Goal: Task Accomplishment & Management: Use online tool/utility

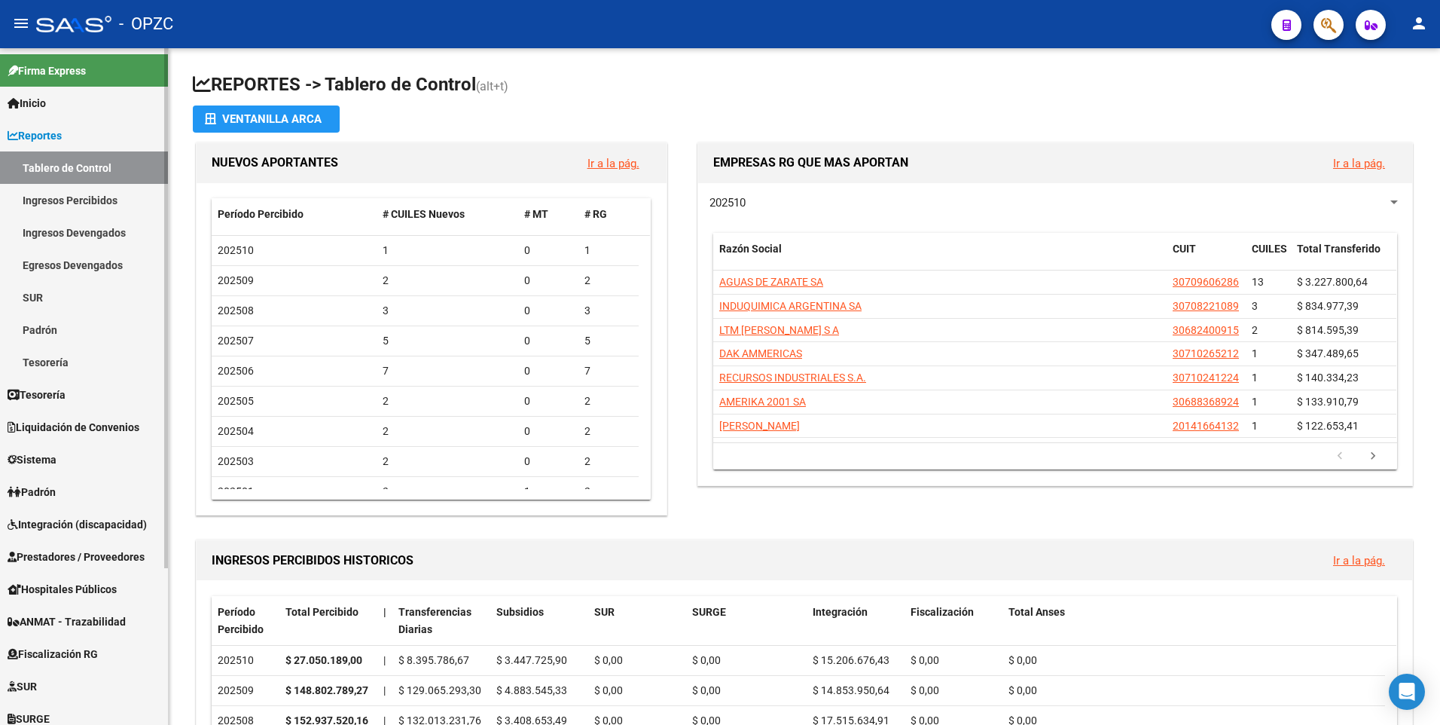
click at [62, 161] on link "Tablero de Control" at bounding box center [84, 167] width 168 height 32
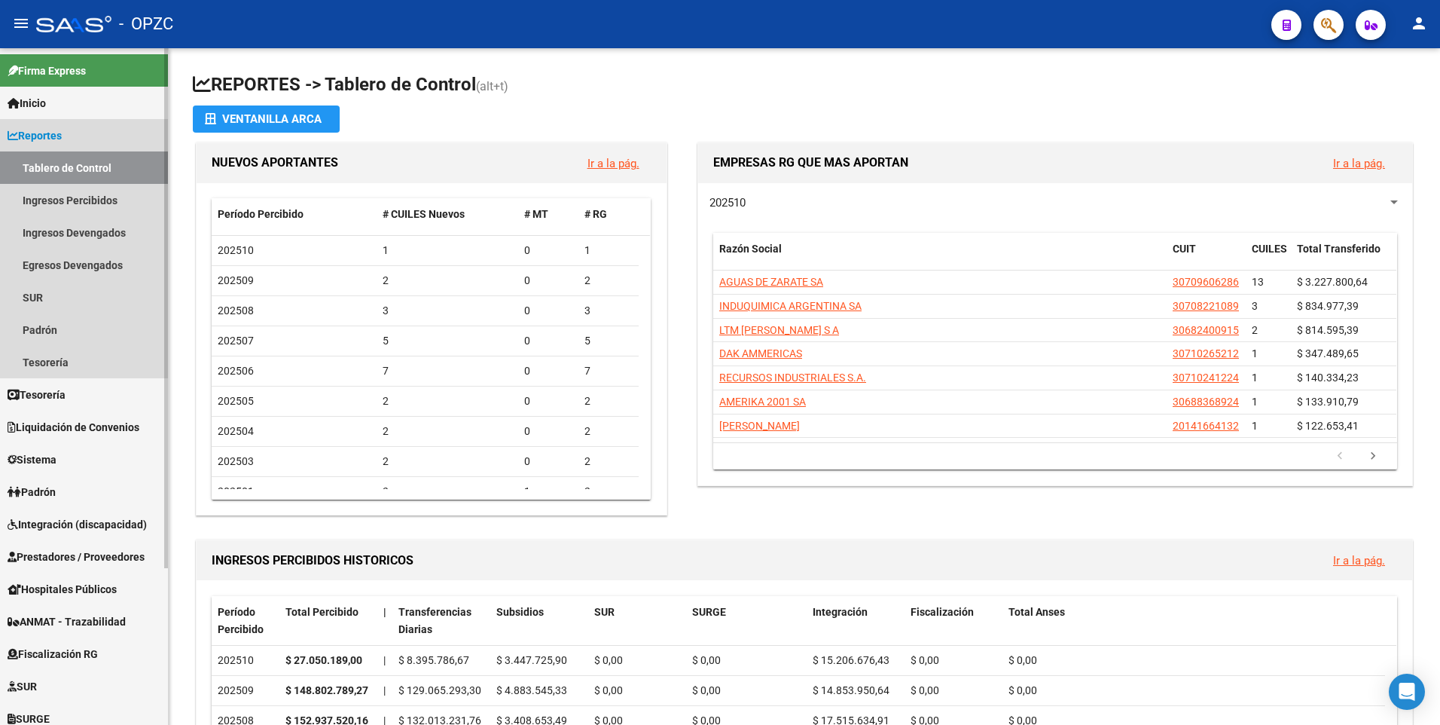
click at [48, 132] on span "Reportes" at bounding box center [35, 135] width 54 height 17
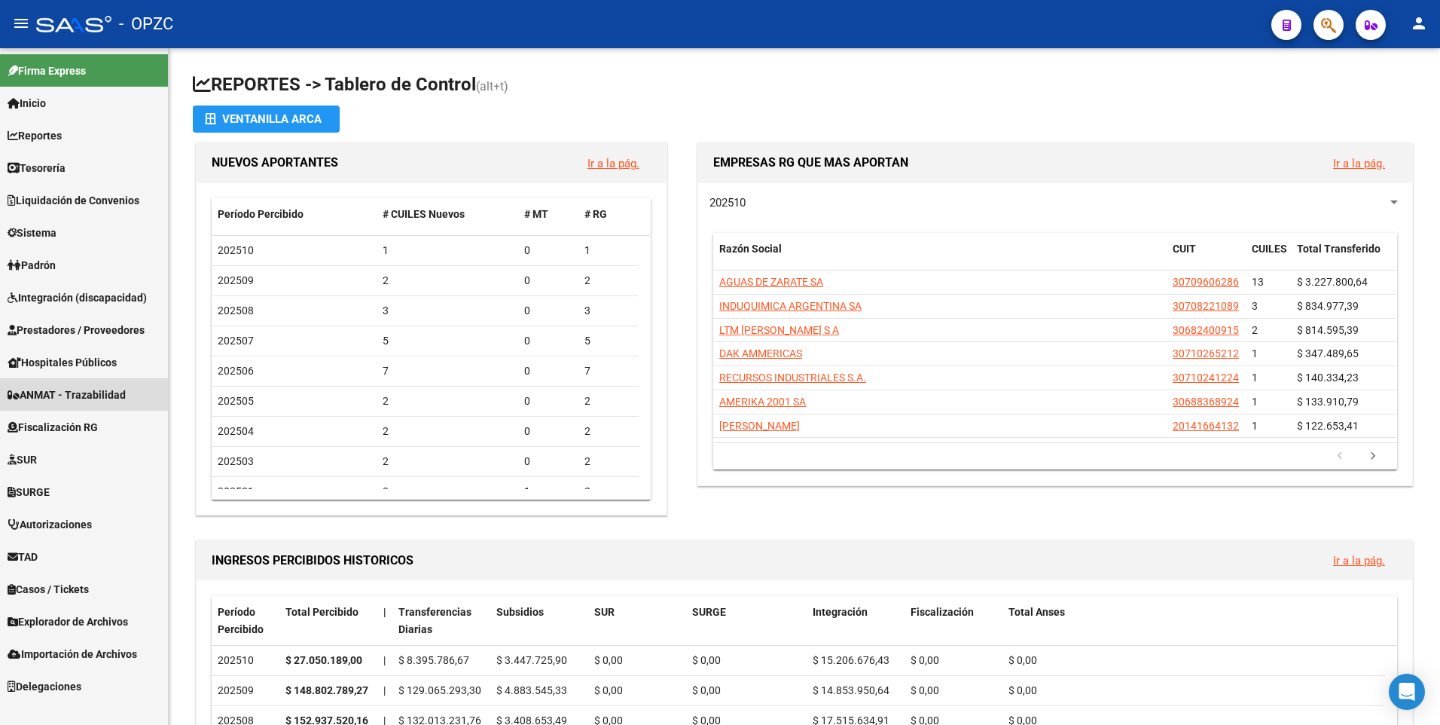
click at [75, 386] on span "ANMAT - Trazabilidad" at bounding box center [67, 394] width 118 height 17
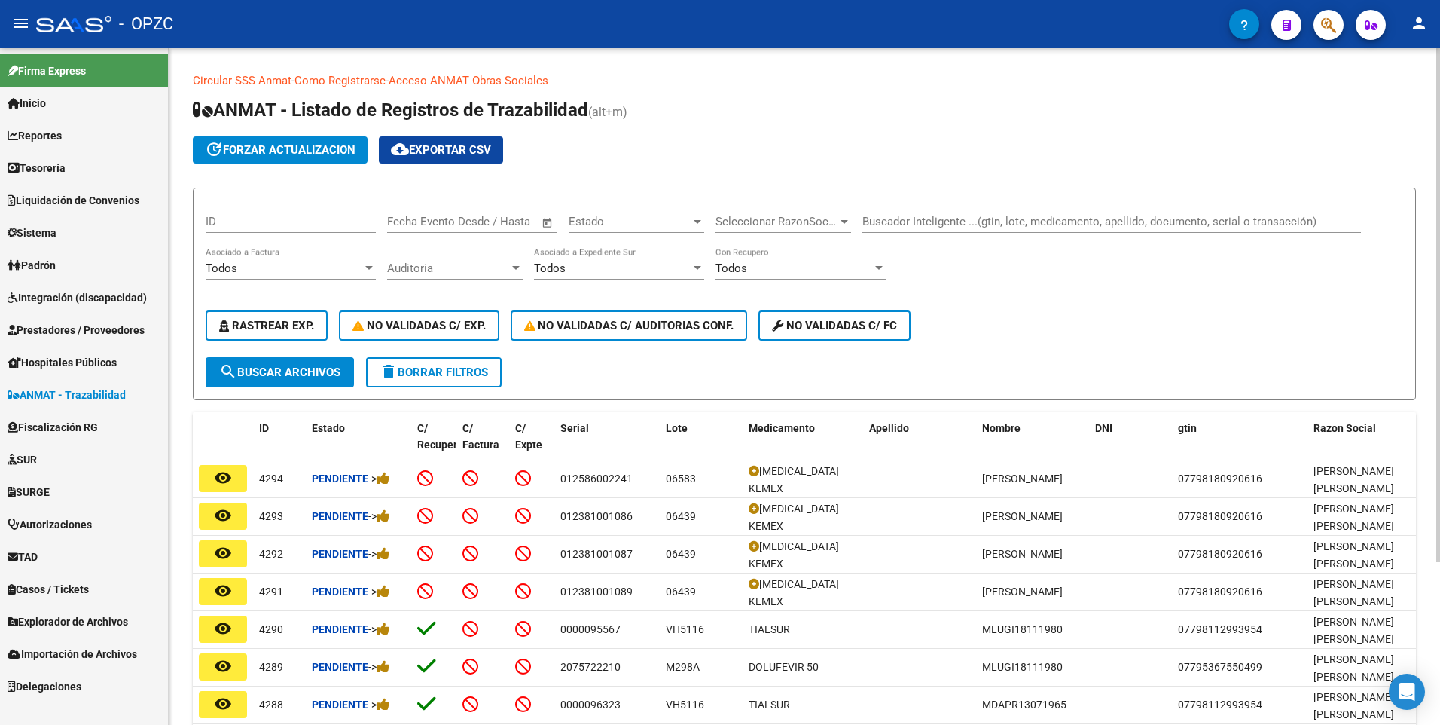
click at [906, 225] on input "Buscador Inteligente ...(gtin, lote, medicamento, apellido, documento, serial o…" at bounding box center [1112, 222] width 499 height 14
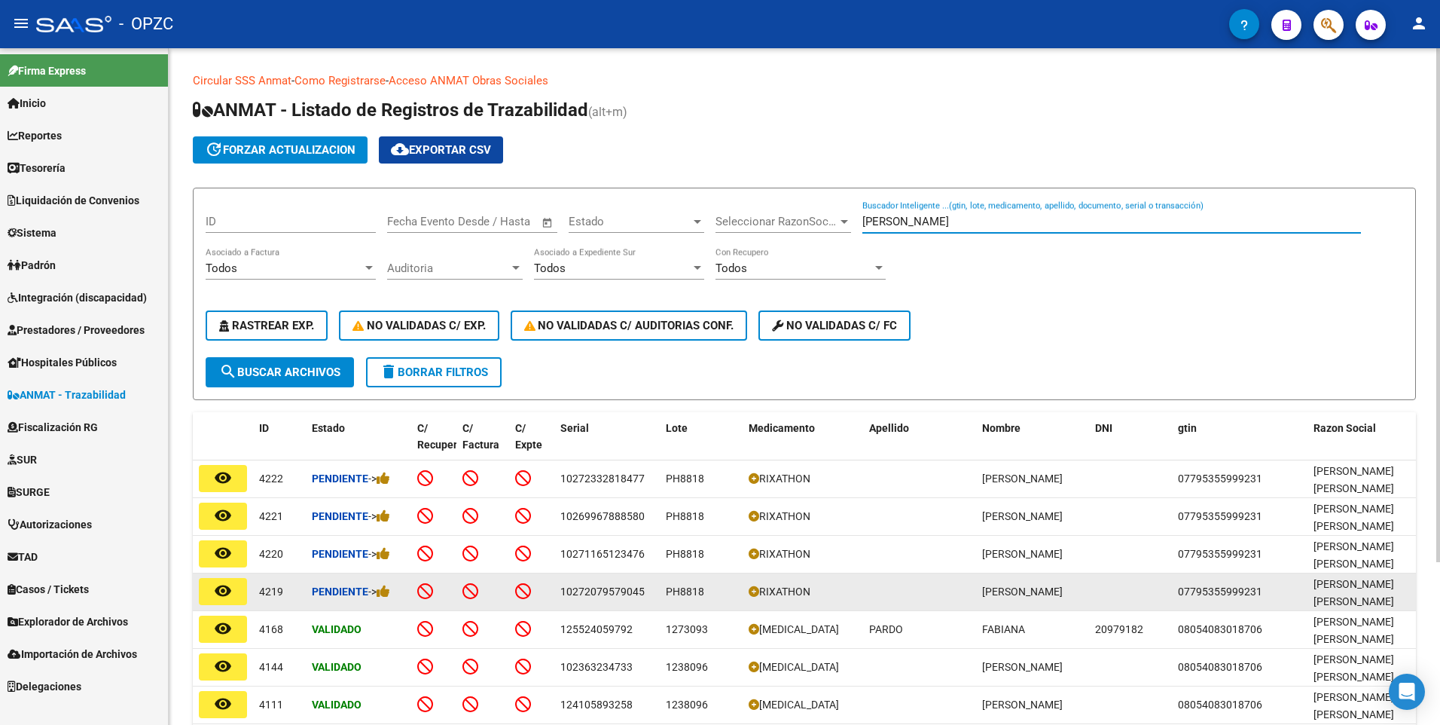
type input "[PERSON_NAME]"
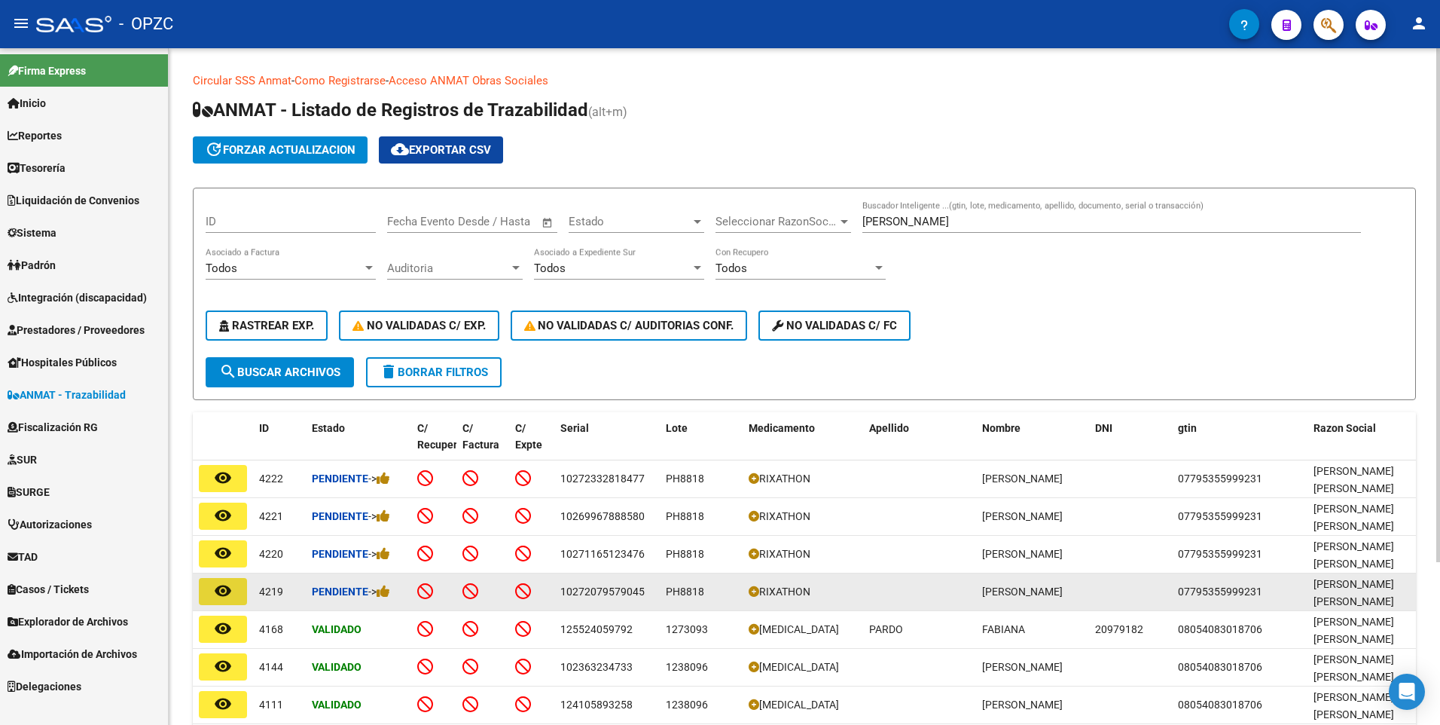
click at [223, 589] on mat-icon "remove_red_eye" at bounding box center [223, 591] width 18 height 18
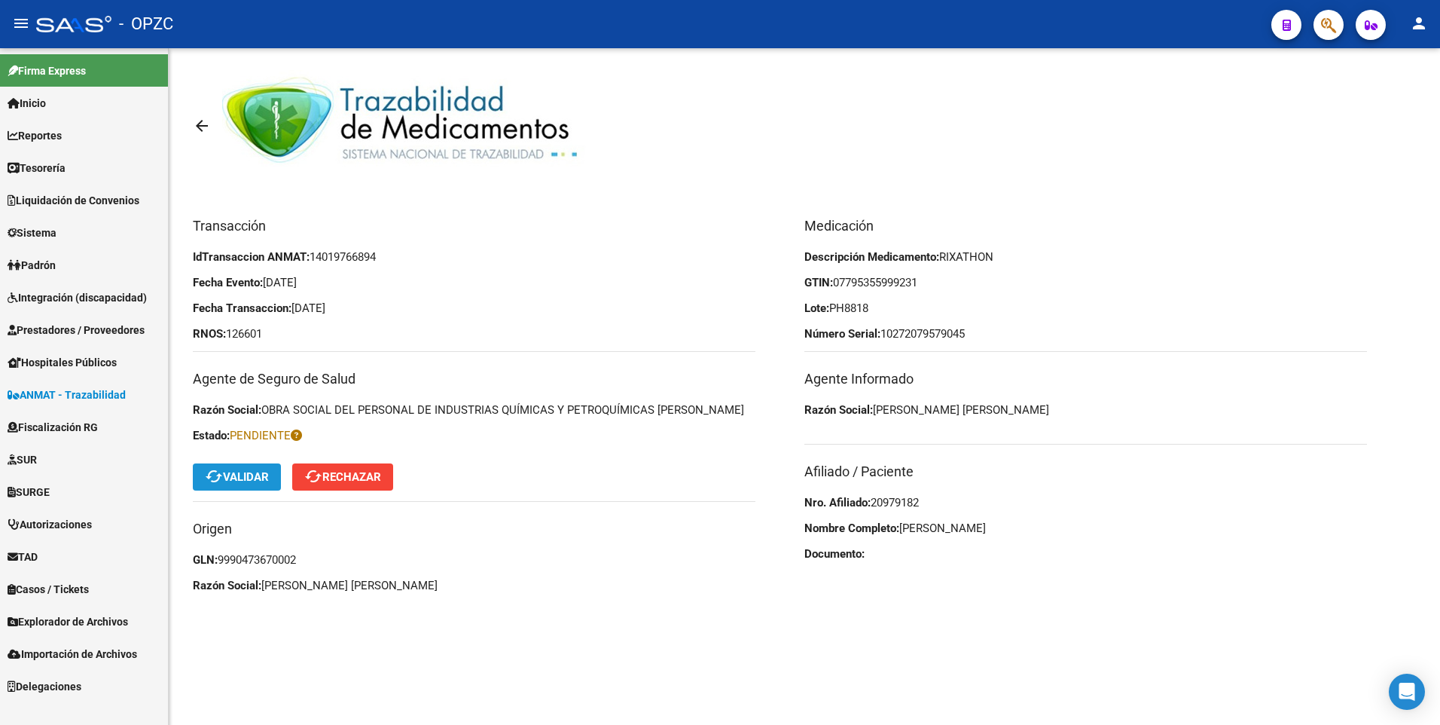
click at [236, 475] on span "cached Validar" at bounding box center [237, 477] width 64 height 14
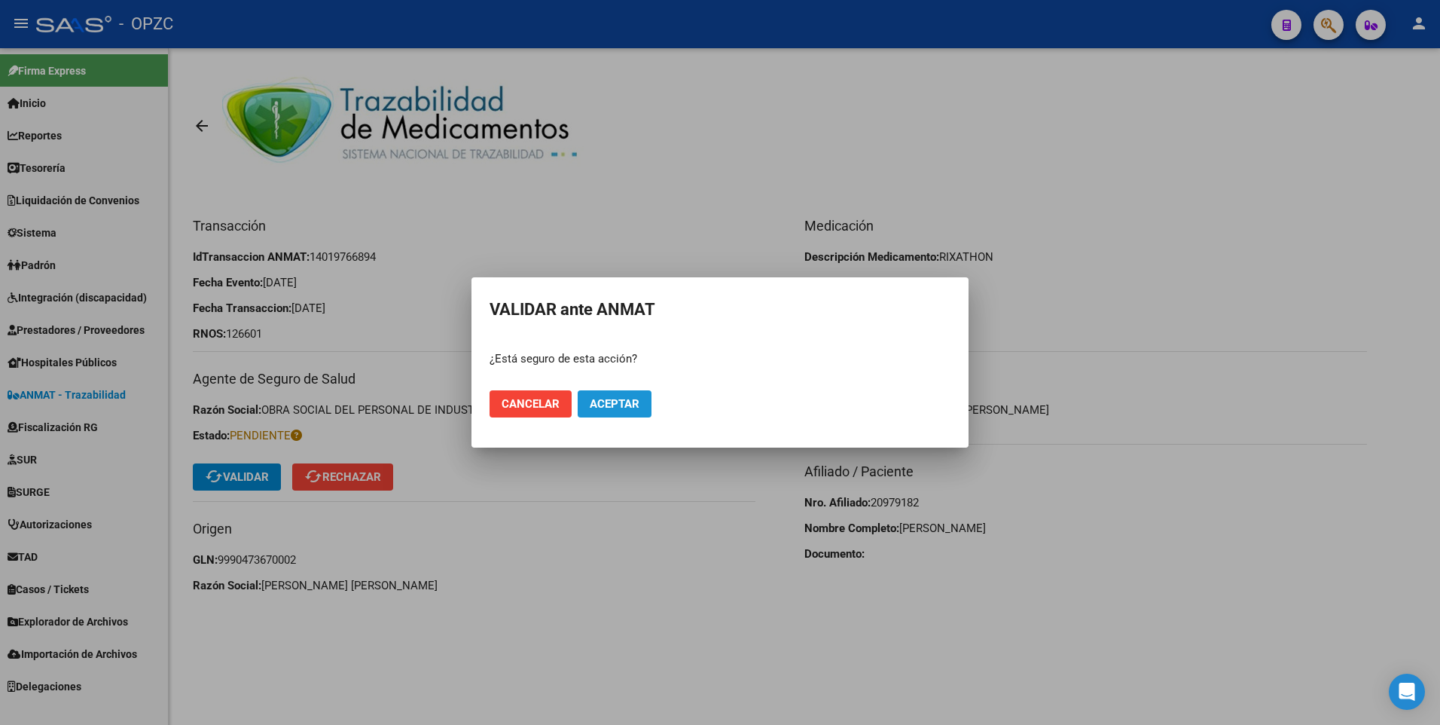
click at [586, 417] on button "Aceptar" at bounding box center [615, 403] width 74 height 27
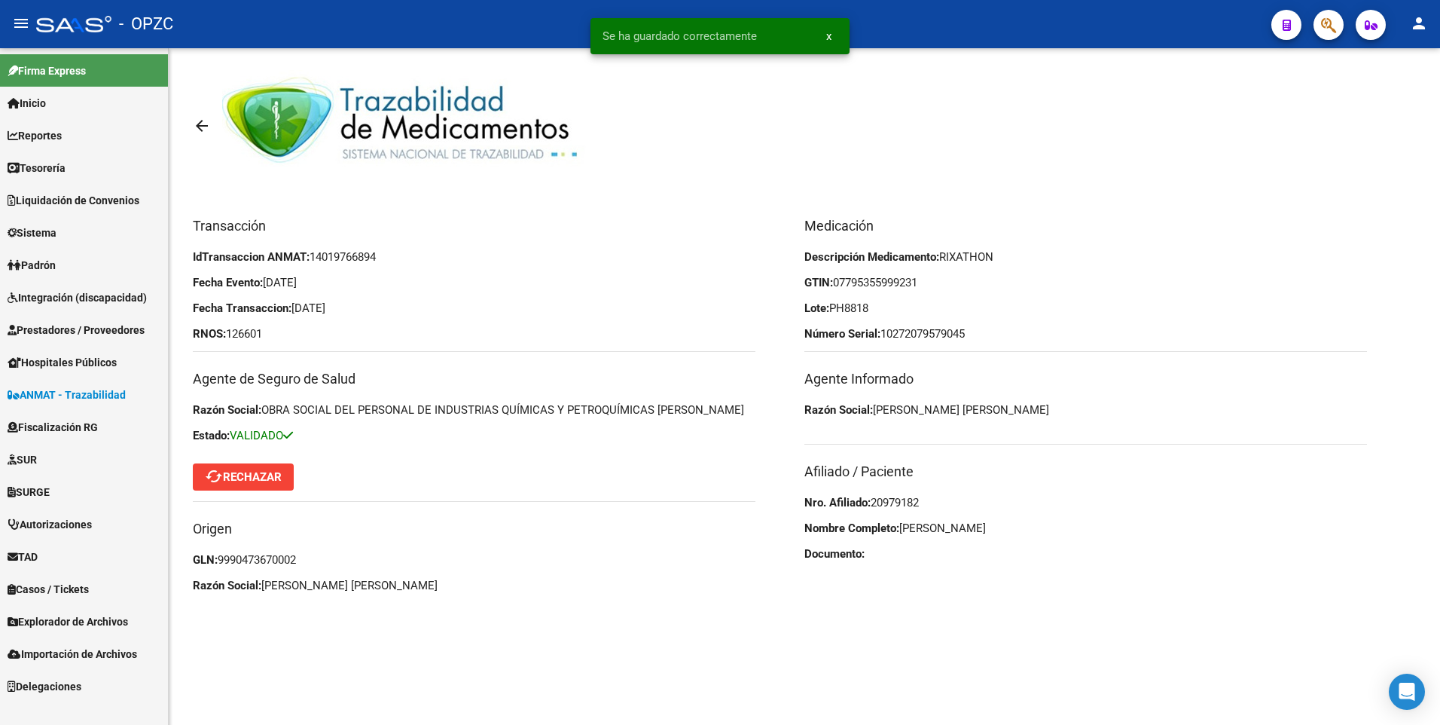
click at [200, 121] on mat-icon "arrow_back" at bounding box center [202, 126] width 18 height 18
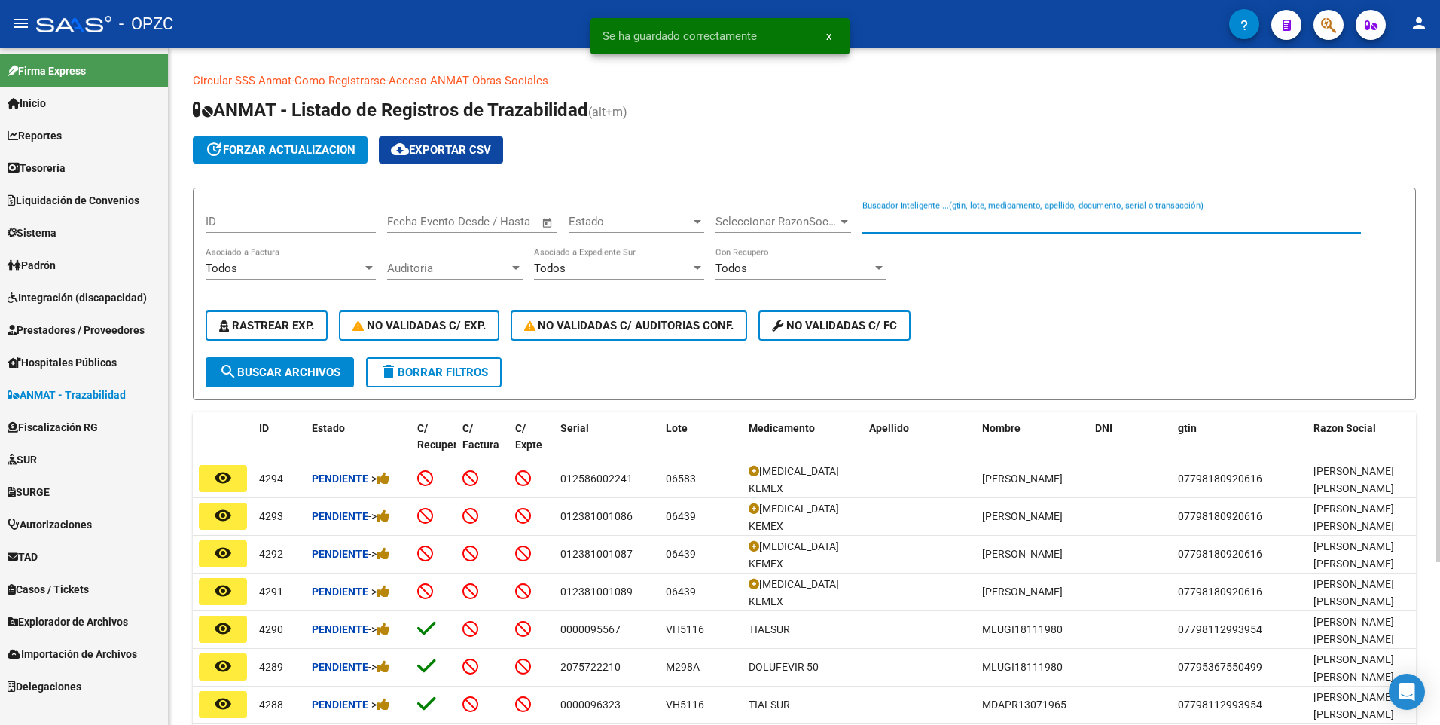
click at [925, 224] on input "Buscador Inteligente ...(gtin, lote, medicamento, apellido, documento, serial o…" at bounding box center [1112, 222] width 499 height 14
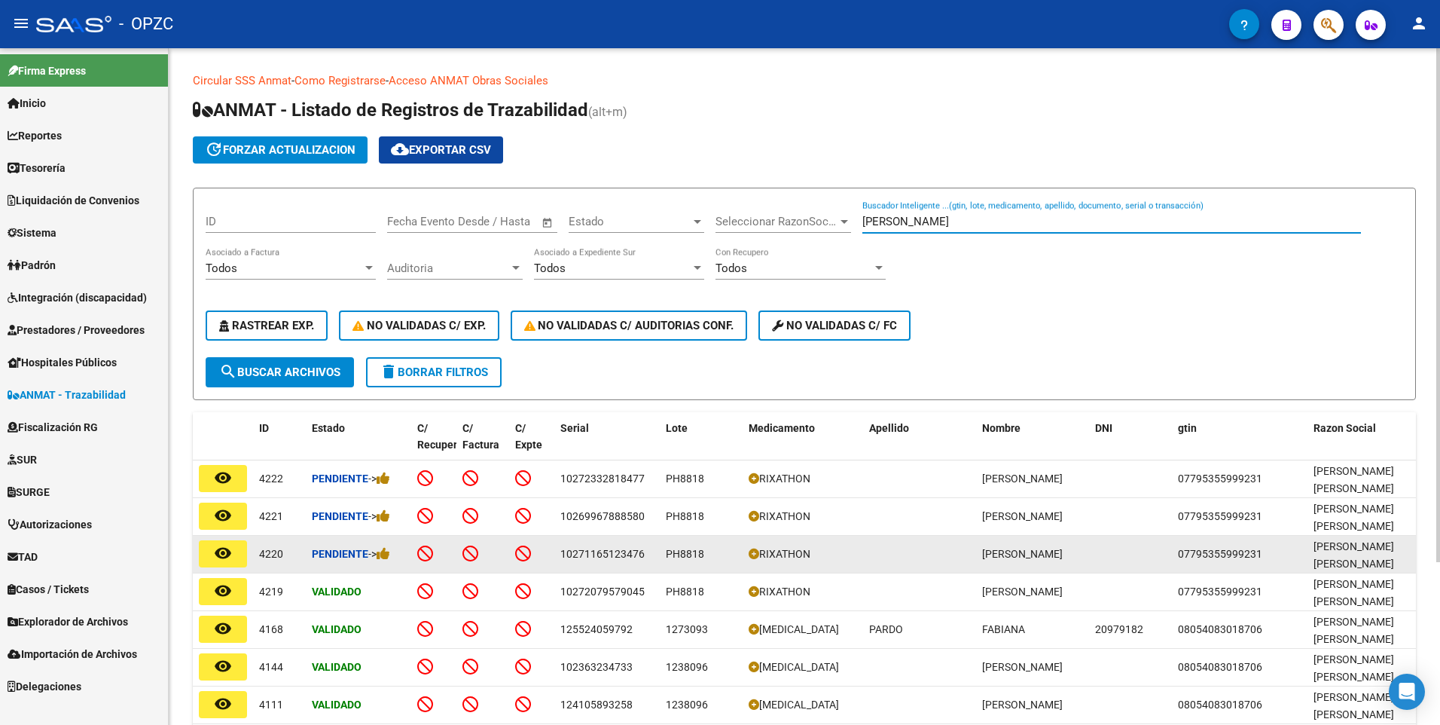
type input "[PERSON_NAME]"
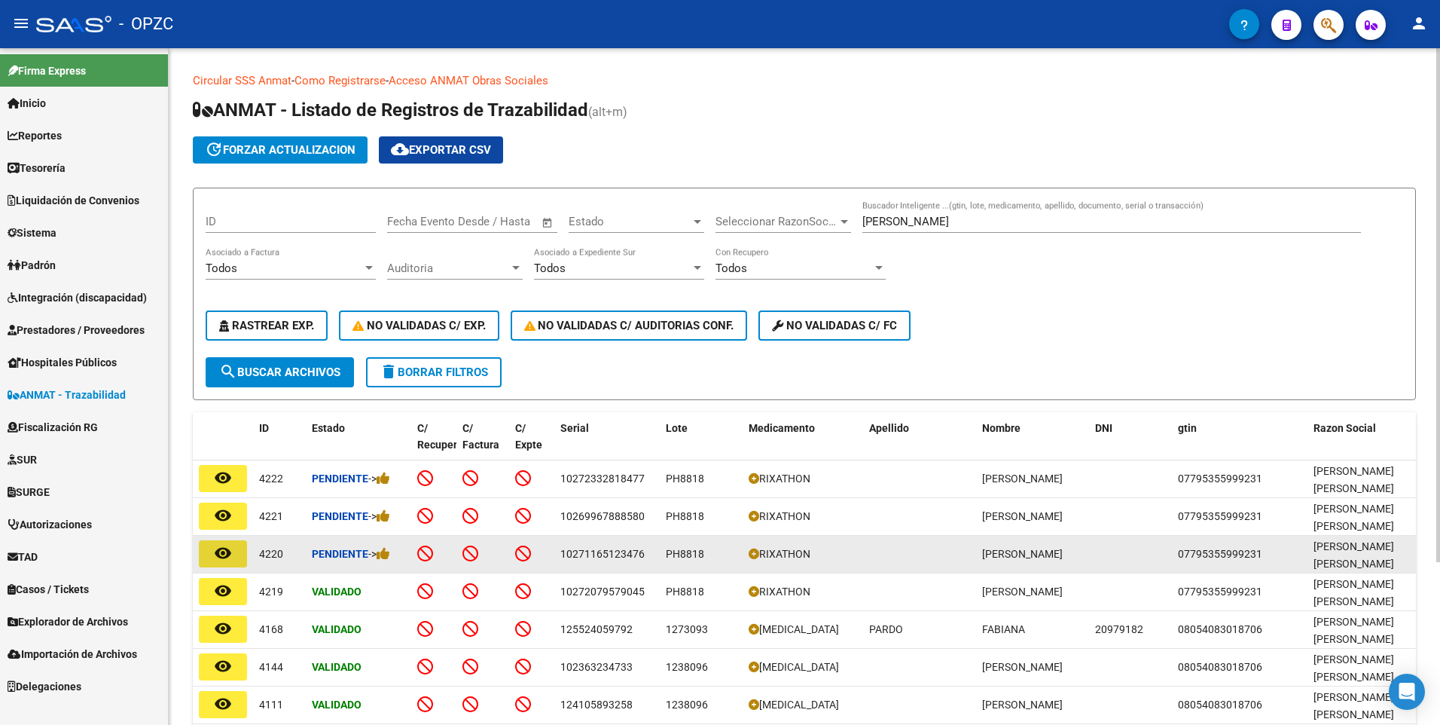
click at [229, 546] on mat-icon "remove_red_eye" at bounding box center [223, 553] width 18 height 18
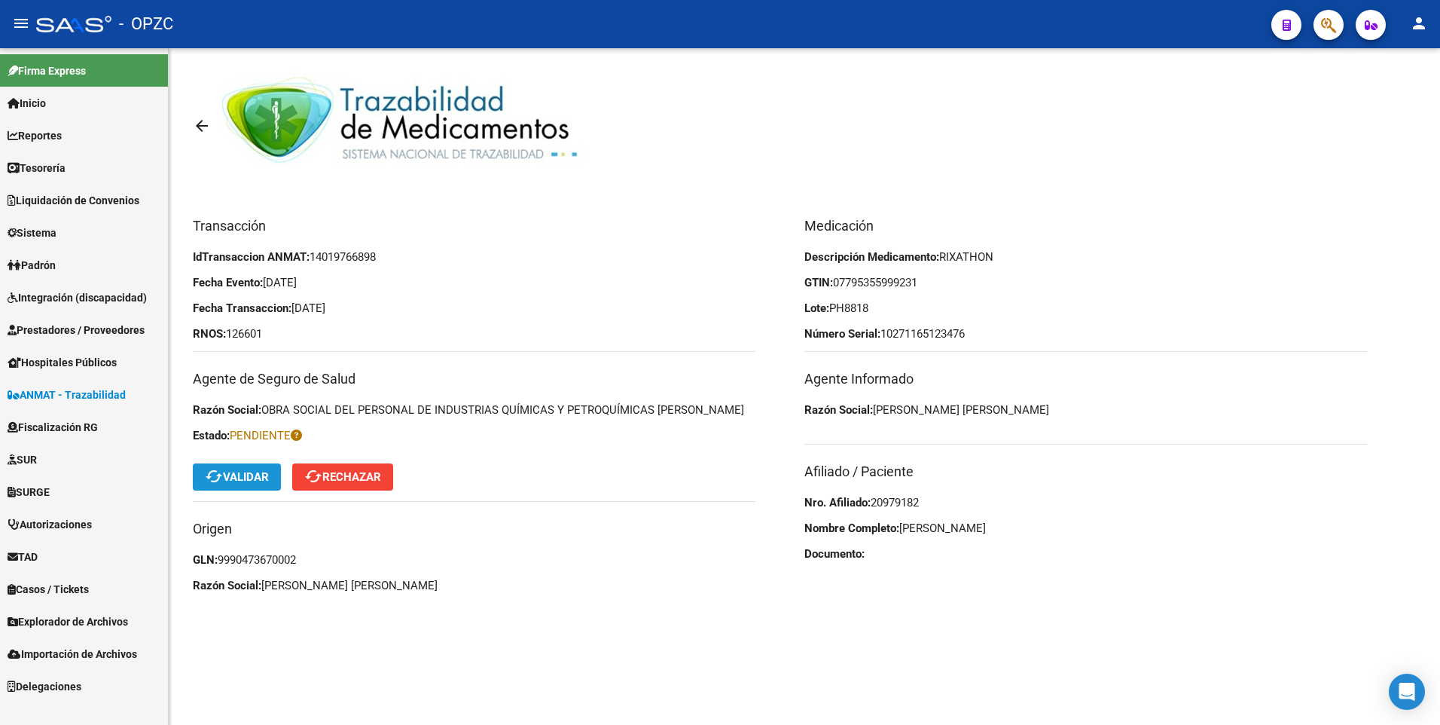
click at [241, 473] on span "cached Validar" at bounding box center [237, 477] width 64 height 14
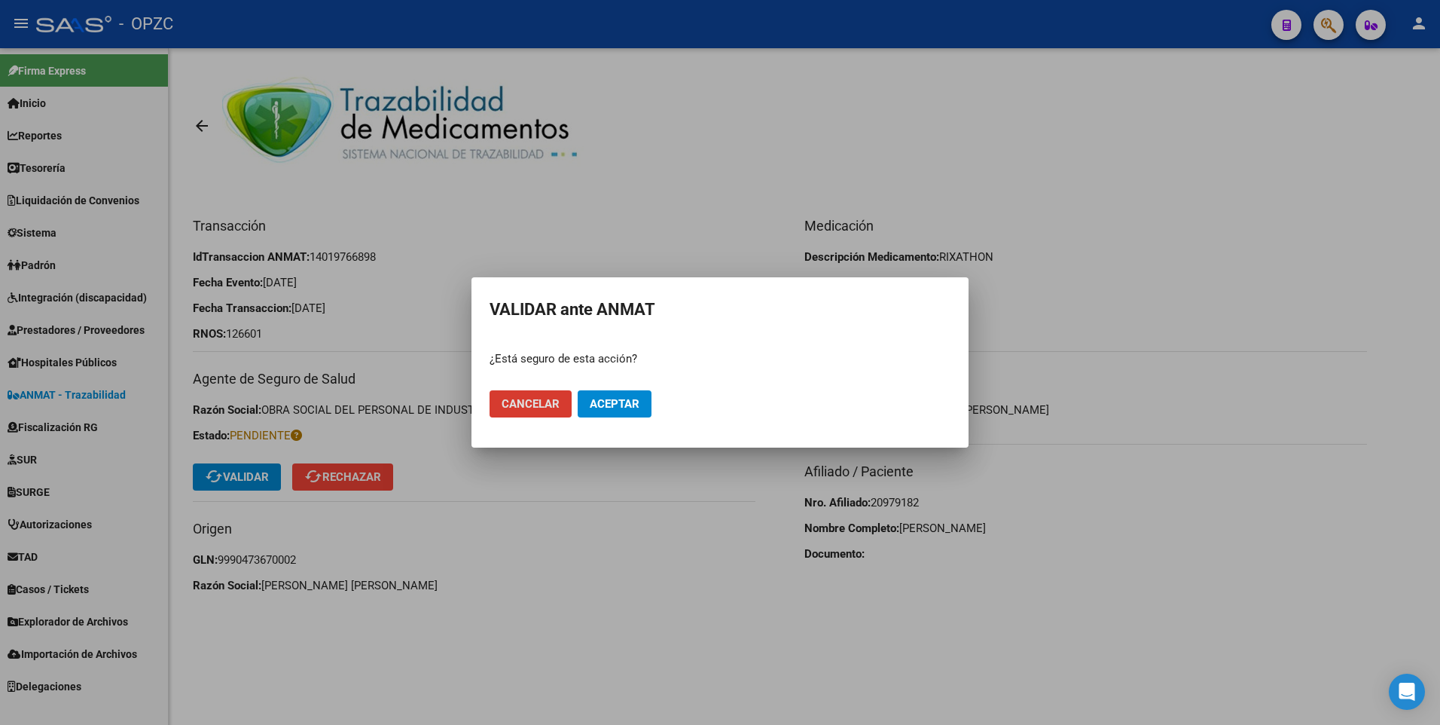
click at [610, 408] on span "Aceptar" at bounding box center [615, 404] width 50 height 14
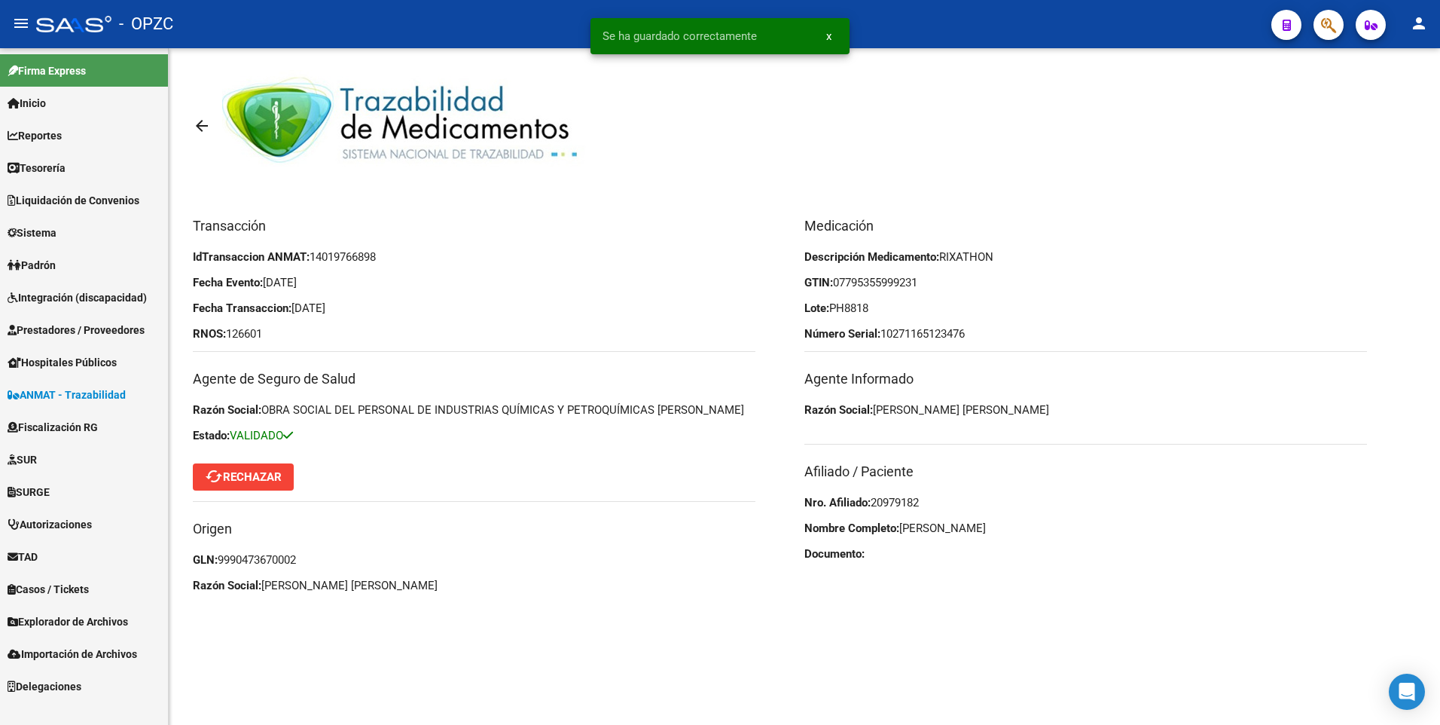
click at [200, 125] on mat-icon "arrow_back" at bounding box center [202, 126] width 18 height 18
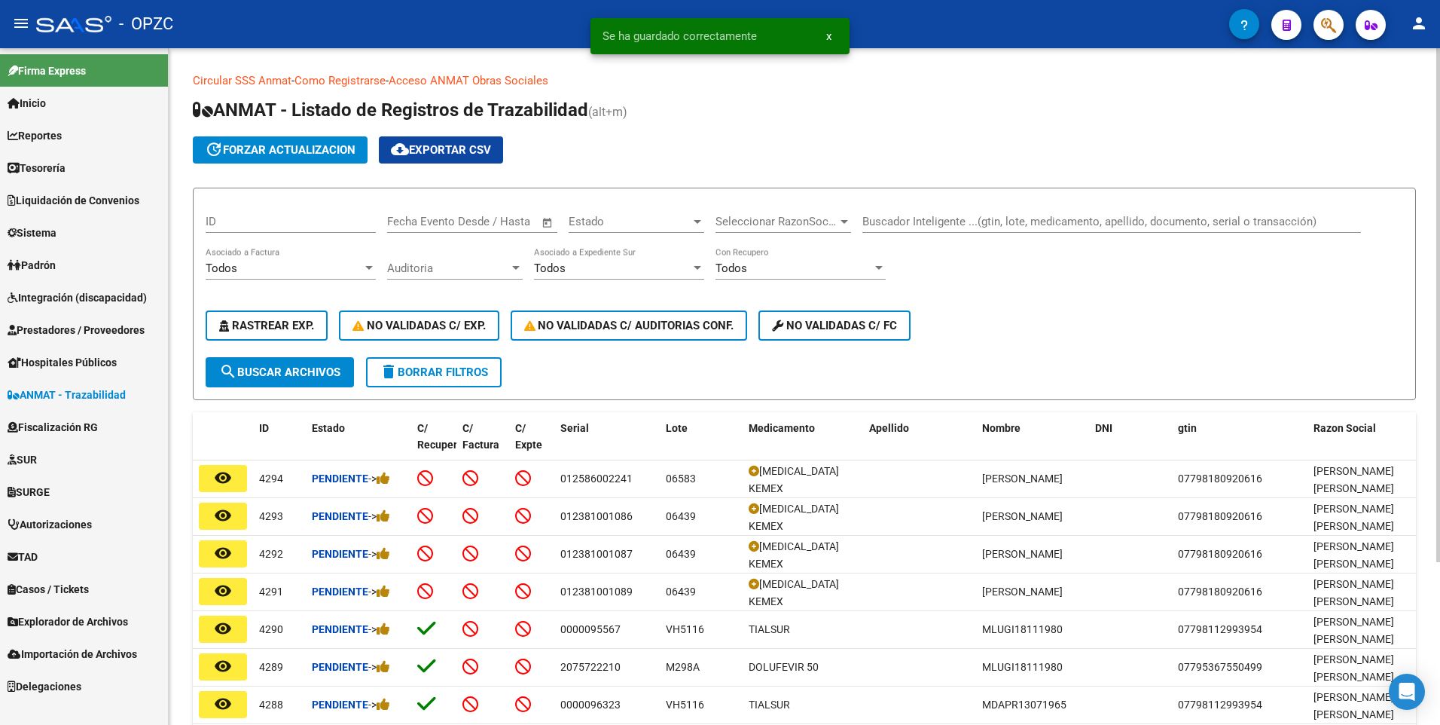
click at [939, 225] on input "Buscador Inteligente ...(gtin, lote, medicamento, apellido, documento, serial o…" at bounding box center [1112, 222] width 499 height 14
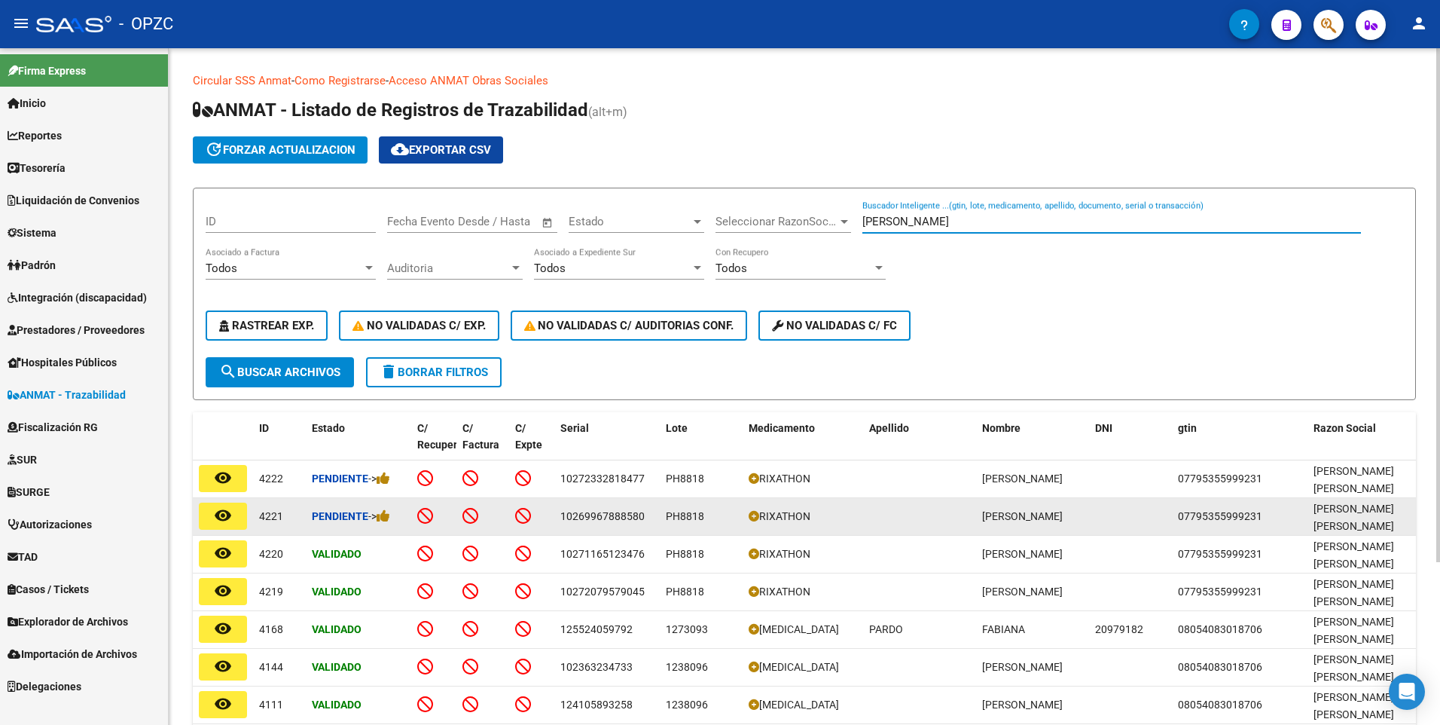
type input "[PERSON_NAME]"
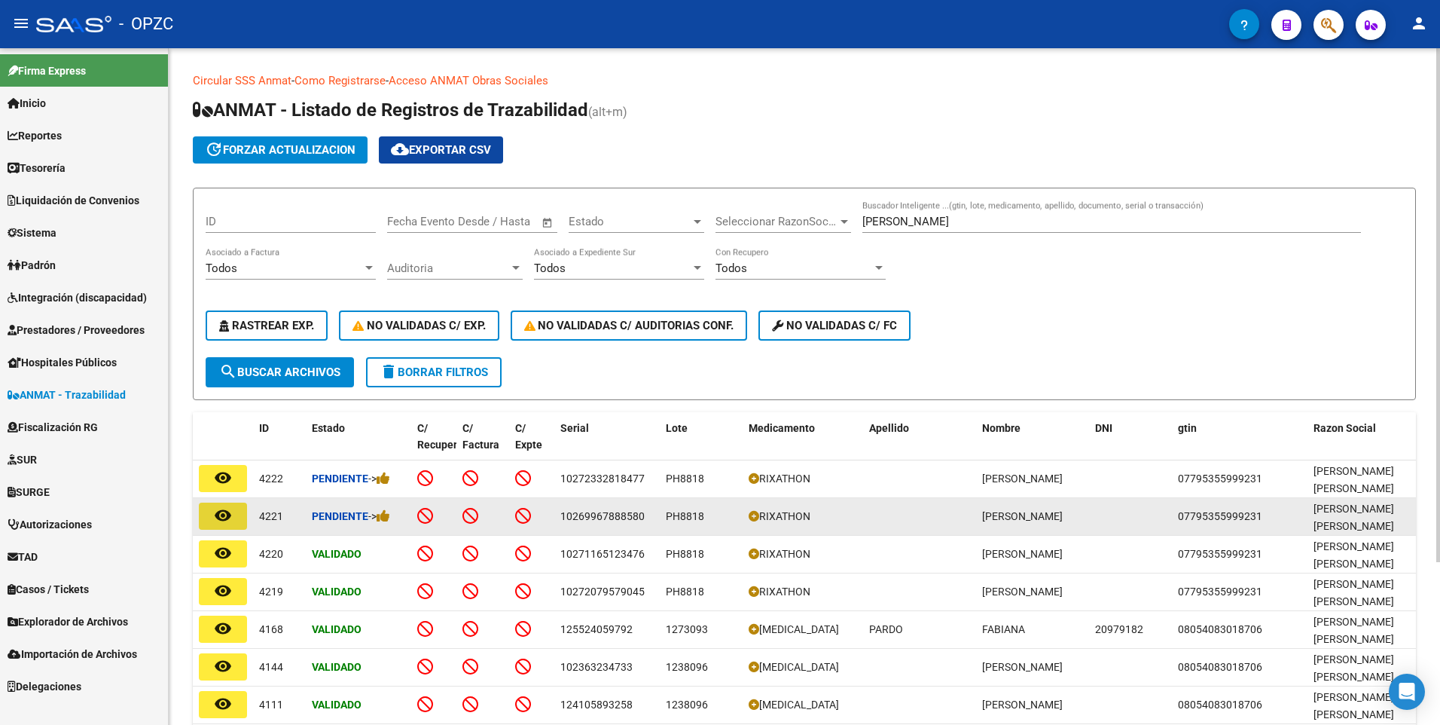
click at [222, 515] on mat-icon "remove_red_eye" at bounding box center [223, 515] width 18 height 18
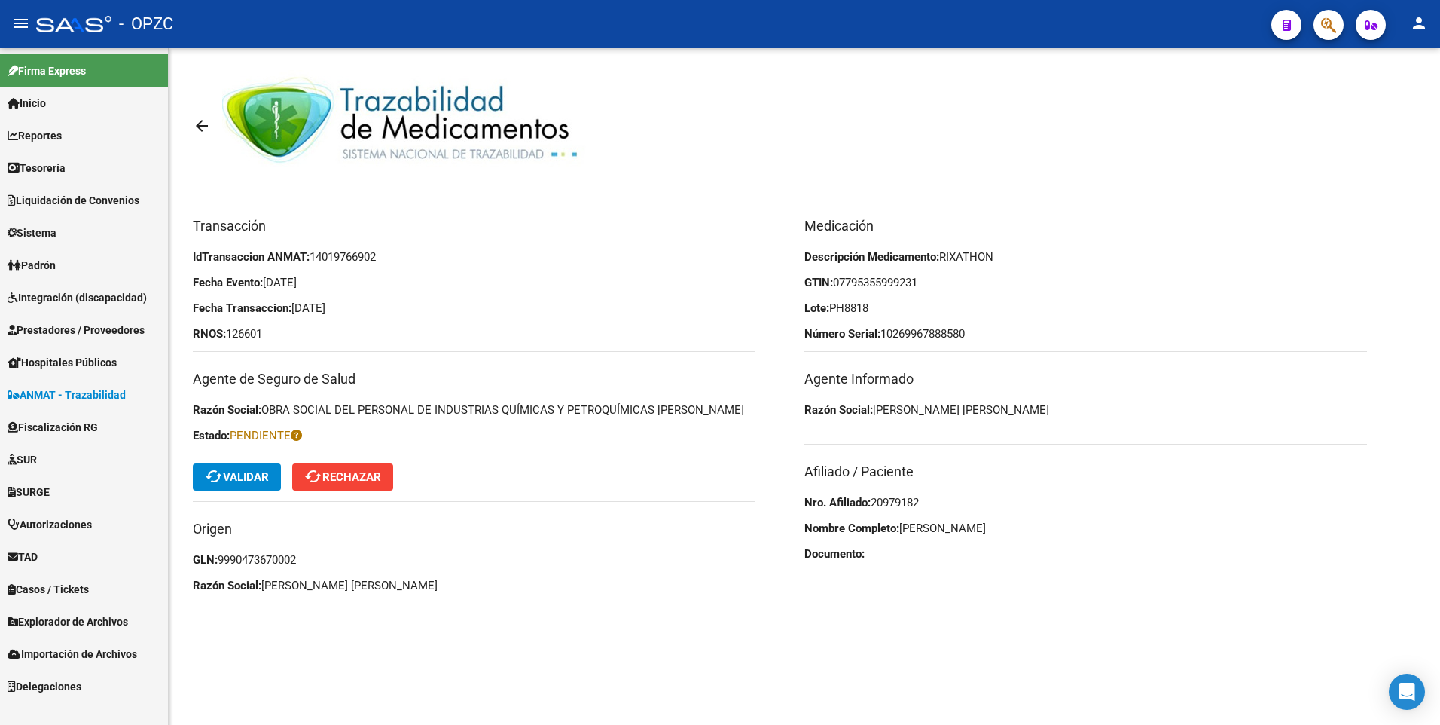
click at [233, 471] on span "cached Validar" at bounding box center [237, 477] width 64 height 14
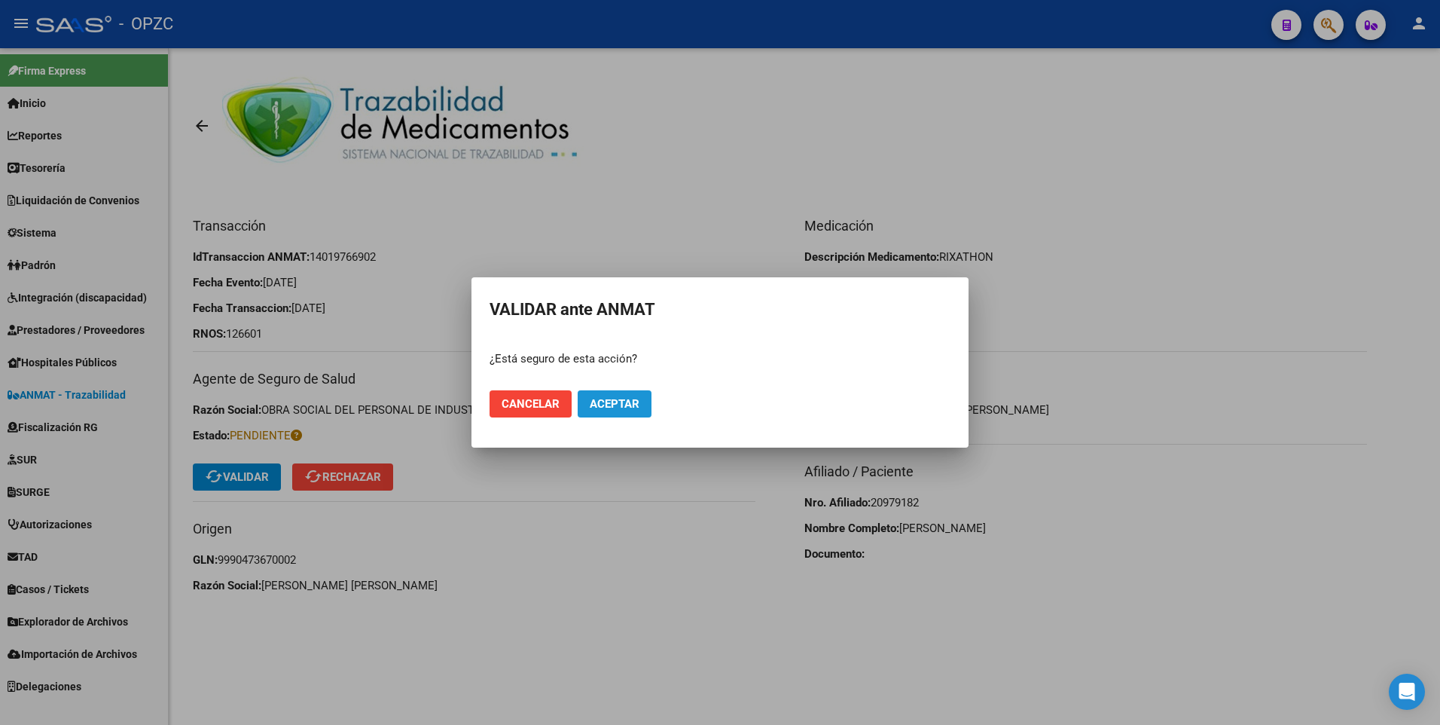
click at [643, 405] on button "Aceptar" at bounding box center [615, 403] width 74 height 27
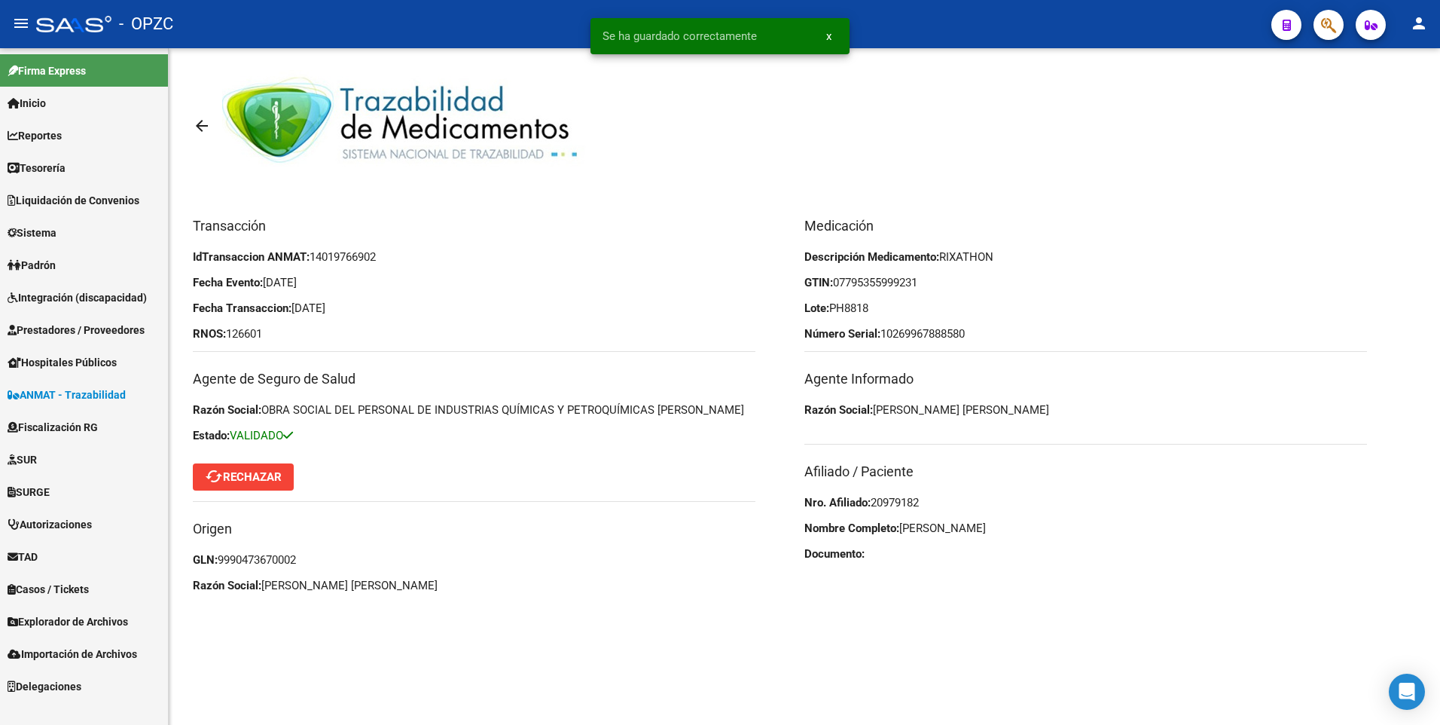
click at [208, 134] on mat-icon "arrow_back" at bounding box center [202, 126] width 18 height 18
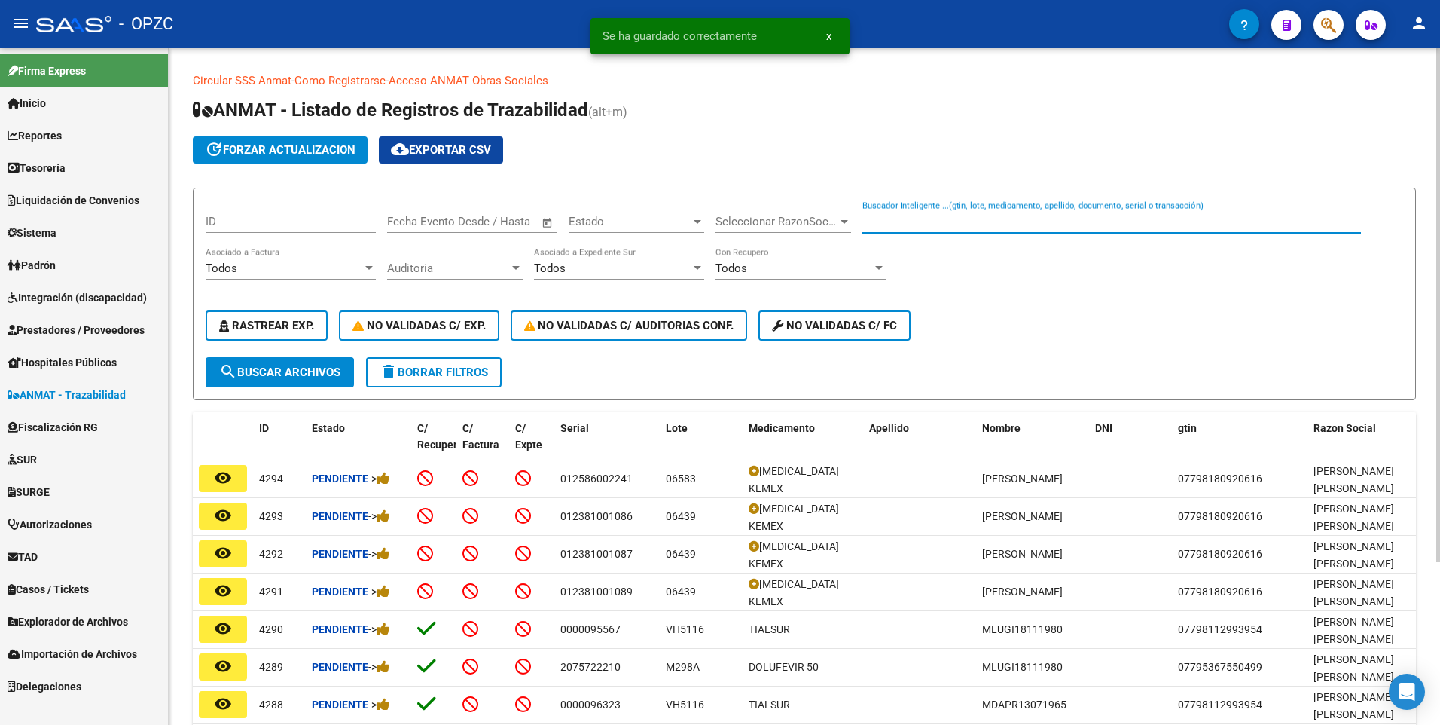
click at [921, 216] on input "Buscador Inteligente ...(gtin, lote, medicamento, apellido, documento, serial o…" at bounding box center [1112, 222] width 499 height 14
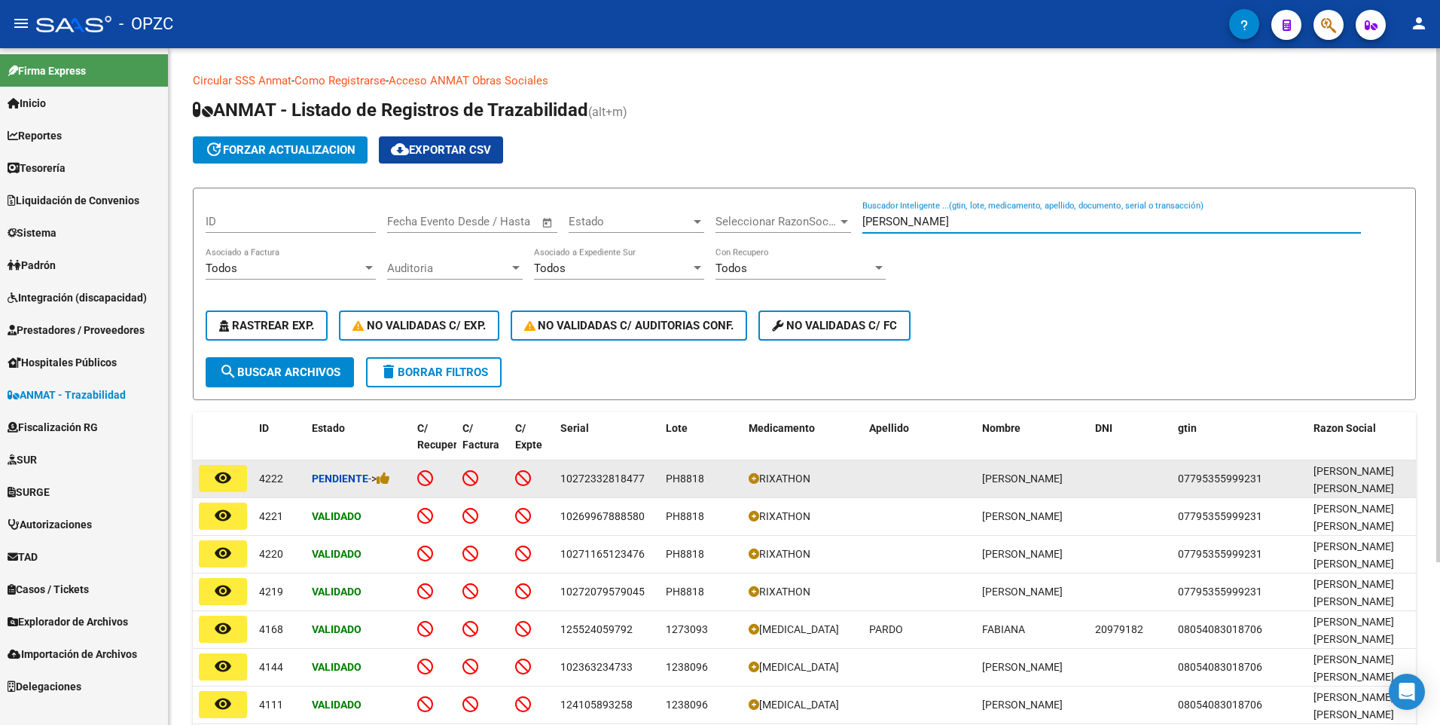
type input "[PERSON_NAME]"
click at [229, 481] on mat-icon "remove_red_eye" at bounding box center [223, 478] width 18 height 18
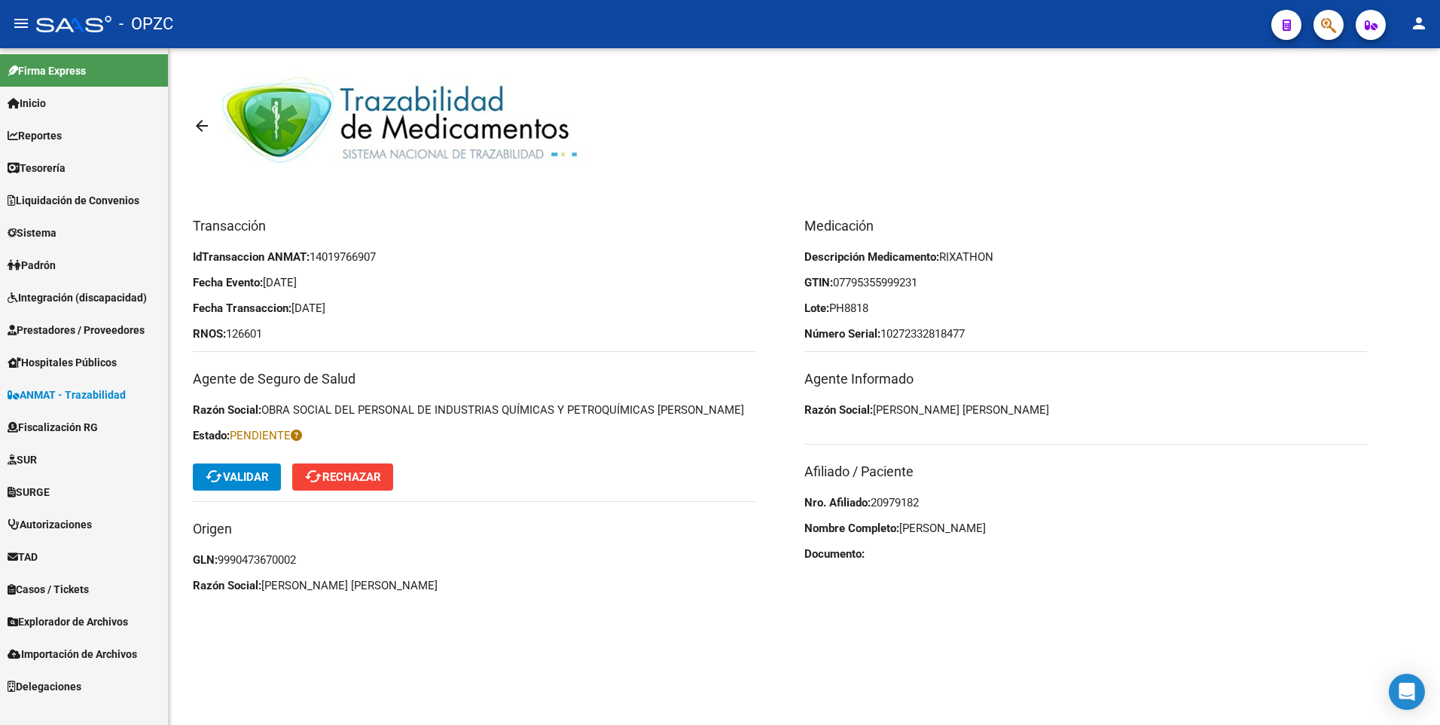
click at [250, 473] on span "cached Validar" at bounding box center [237, 477] width 64 height 14
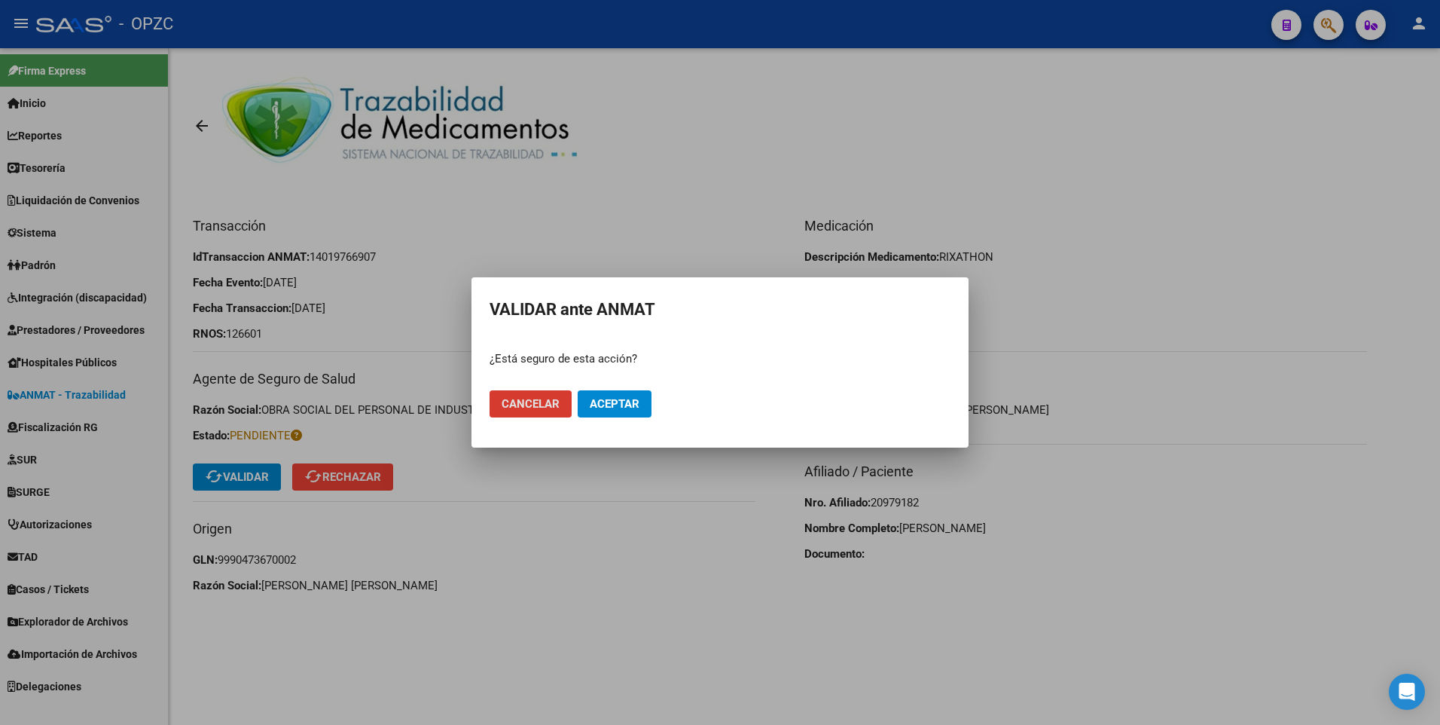
click at [625, 405] on span "Aceptar" at bounding box center [615, 404] width 50 height 14
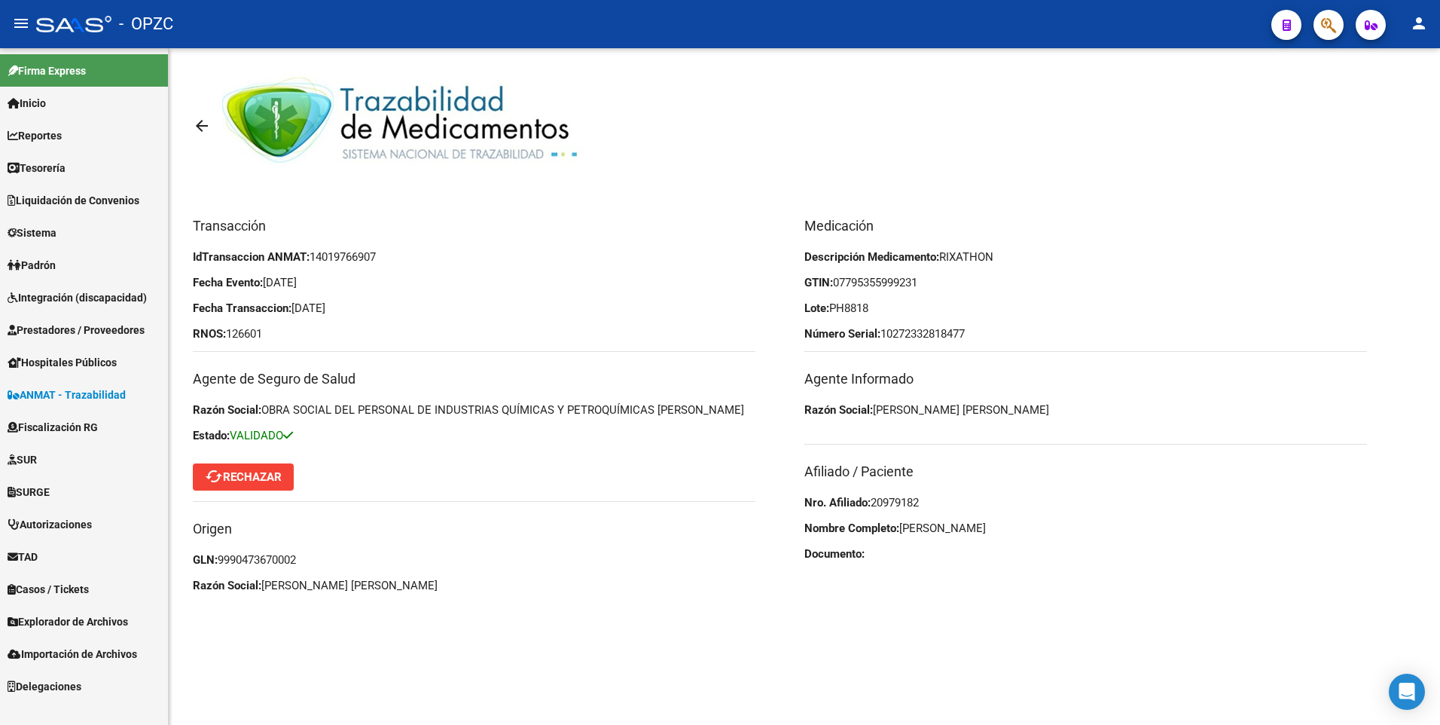
click at [209, 120] on mat-icon "arrow_back" at bounding box center [202, 126] width 18 height 18
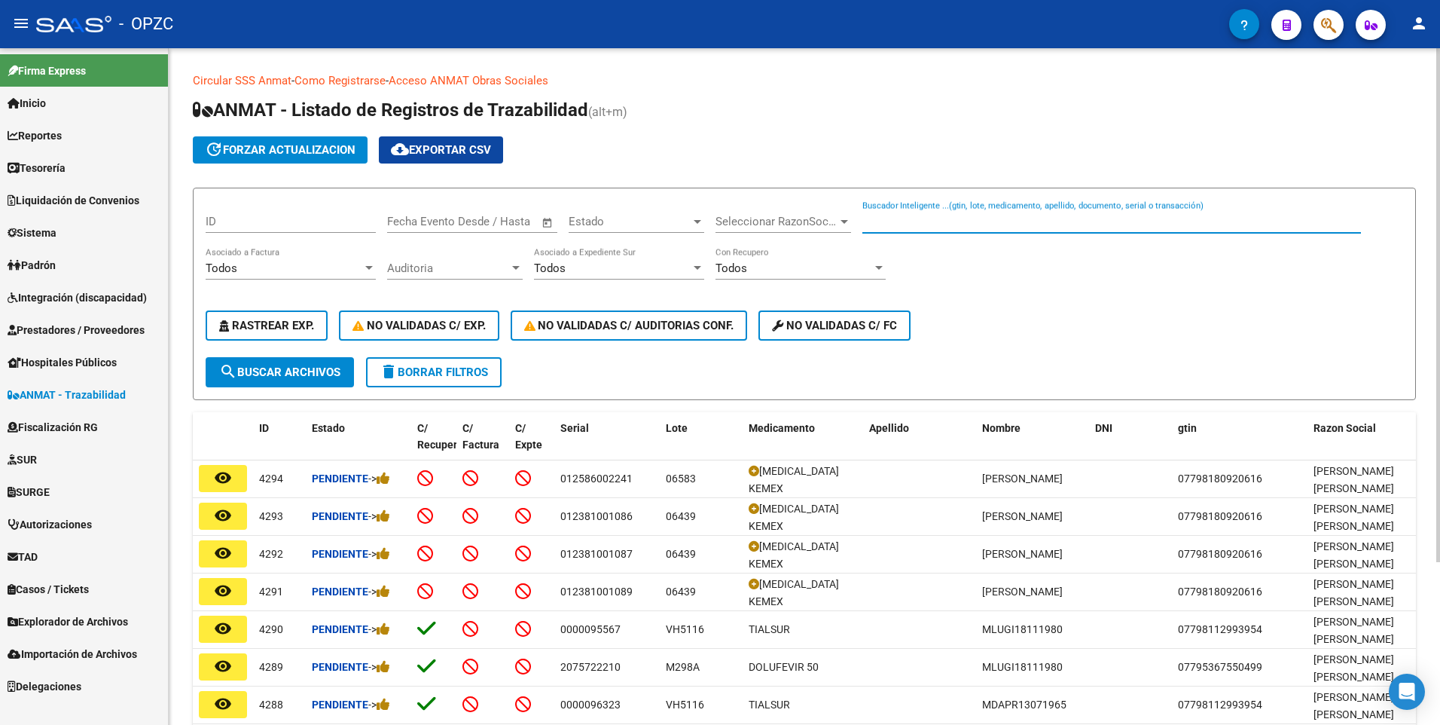
click at [947, 225] on input "Buscador Inteligente ...(gtin, lote, medicamento, apellido, documento, serial o…" at bounding box center [1112, 222] width 499 height 14
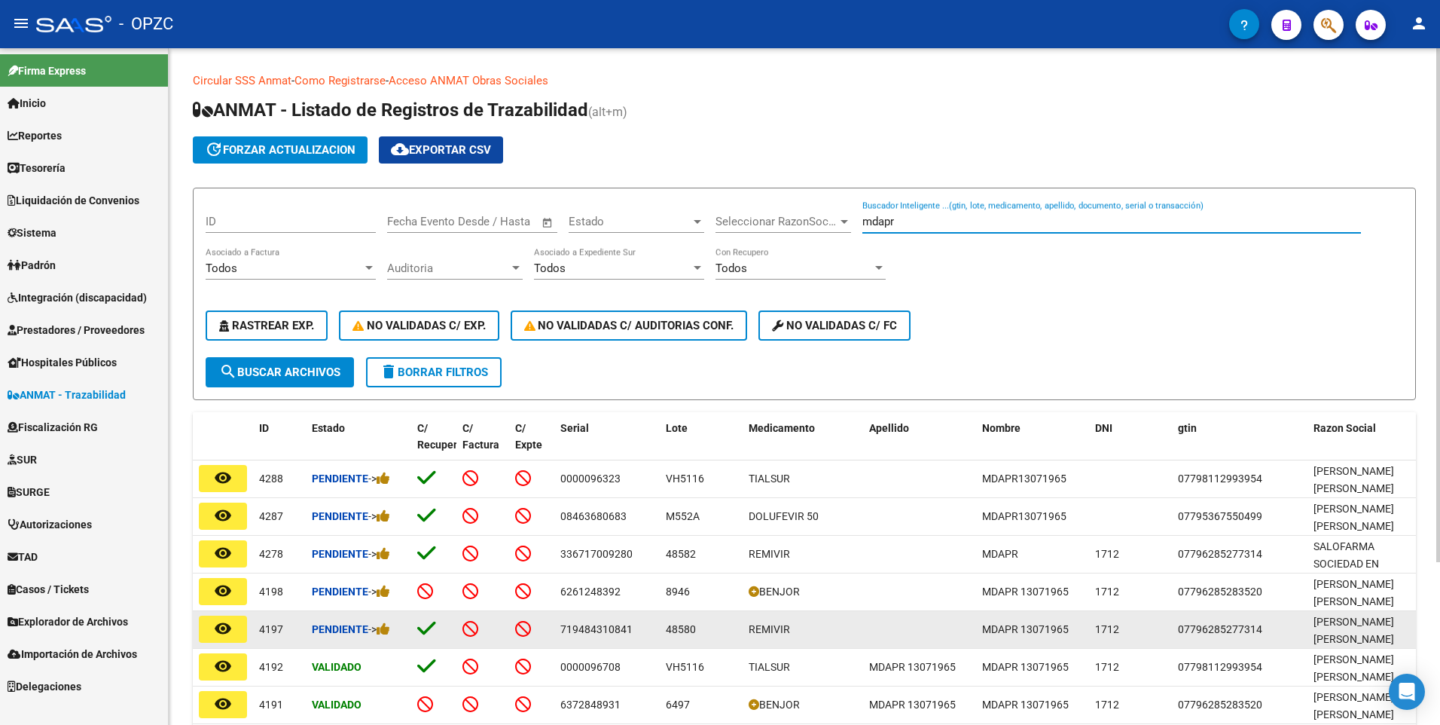
type input "mdapr"
click at [217, 623] on mat-icon "remove_red_eye" at bounding box center [223, 628] width 18 height 18
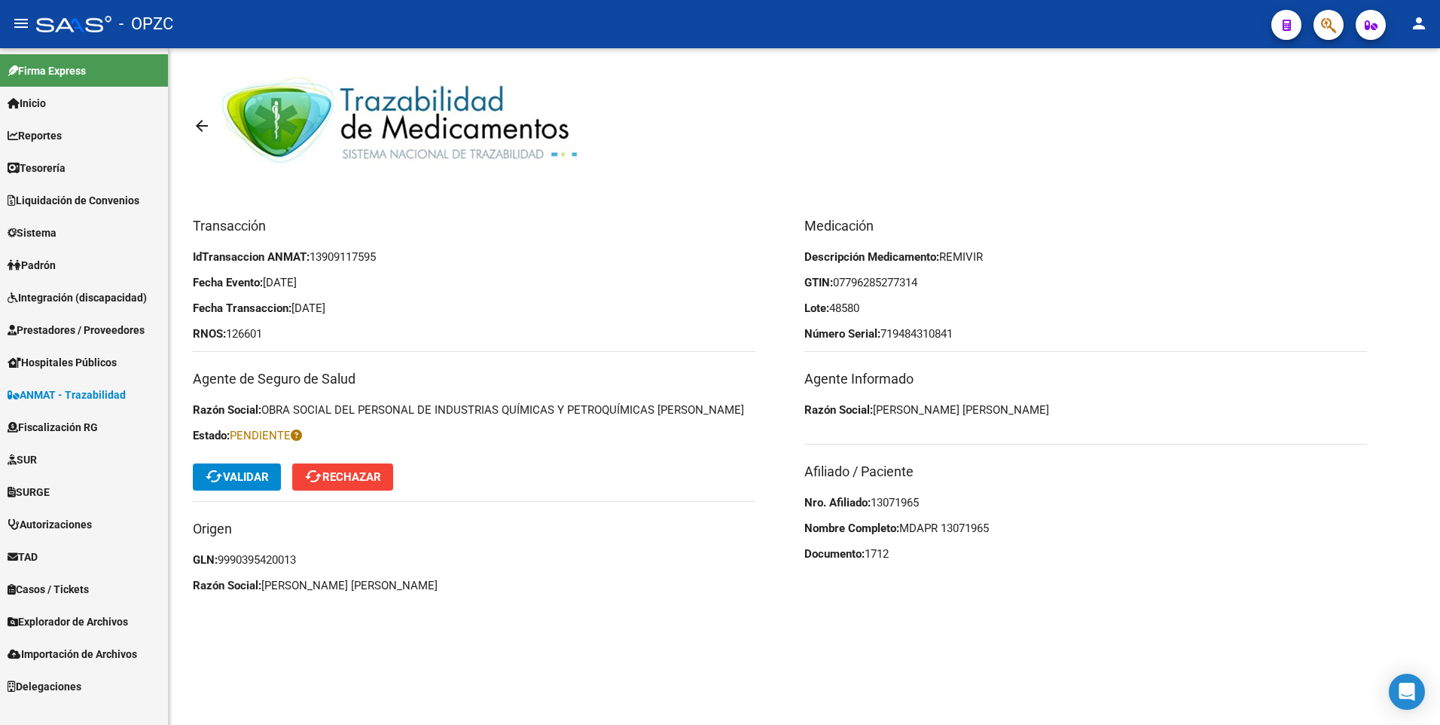
click at [249, 481] on span "cached Validar" at bounding box center [237, 477] width 64 height 14
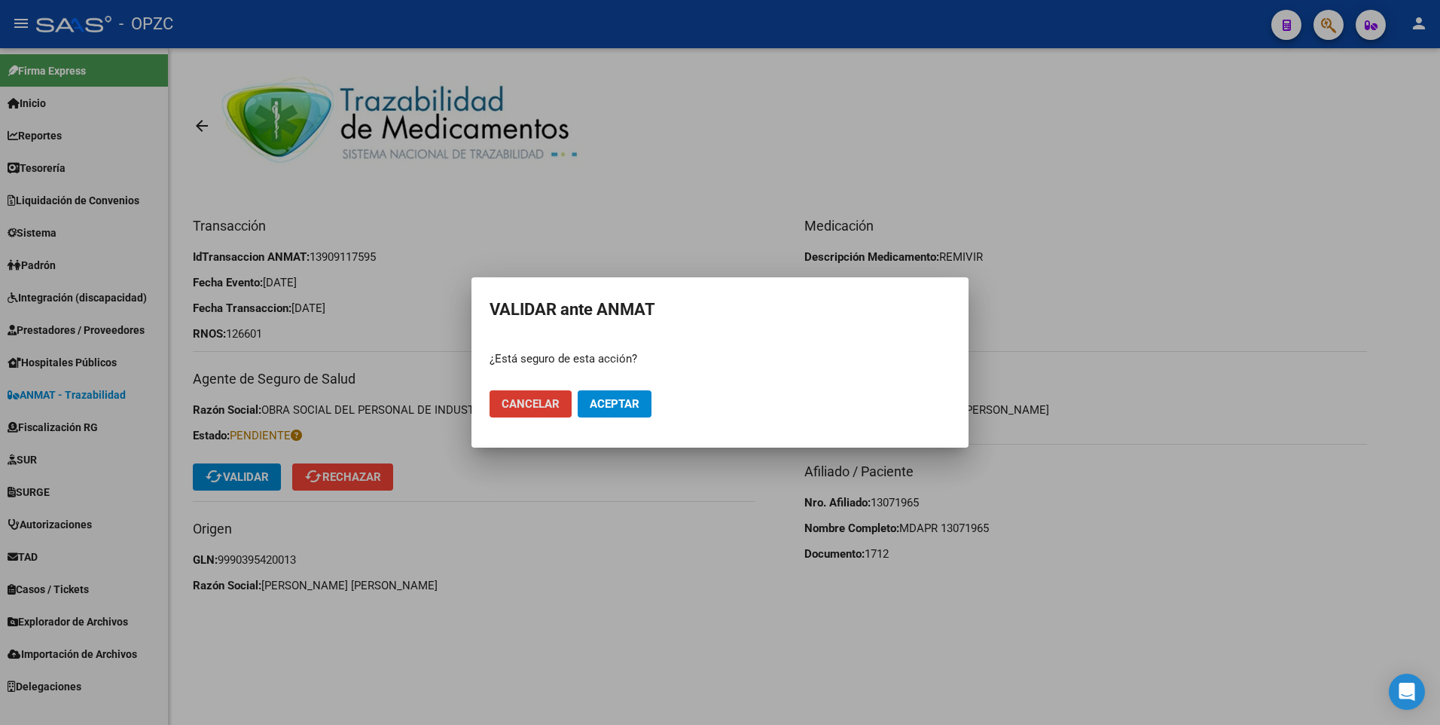
click at [629, 401] on span "Aceptar" at bounding box center [615, 404] width 50 height 14
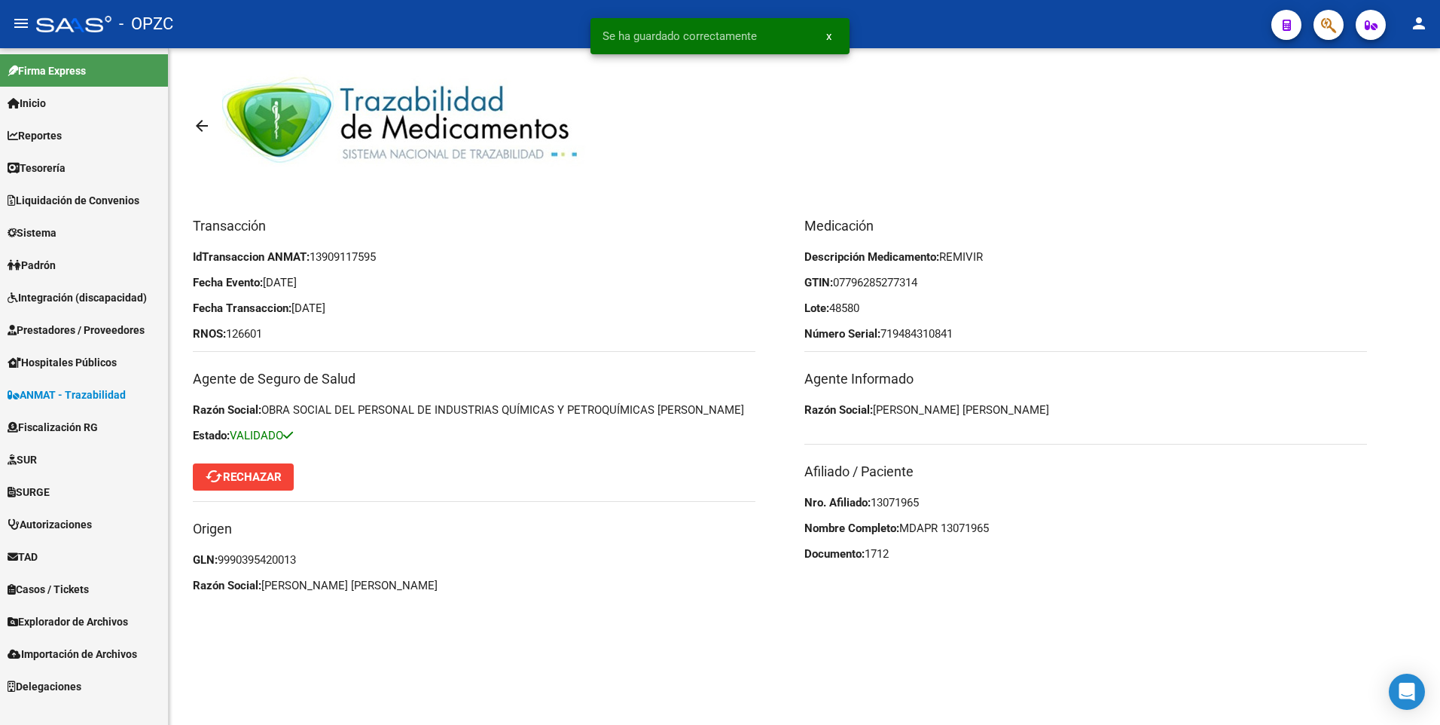
click at [212, 118] on link "arrow_back" at bounding box center [207, 125] width 29 height 35
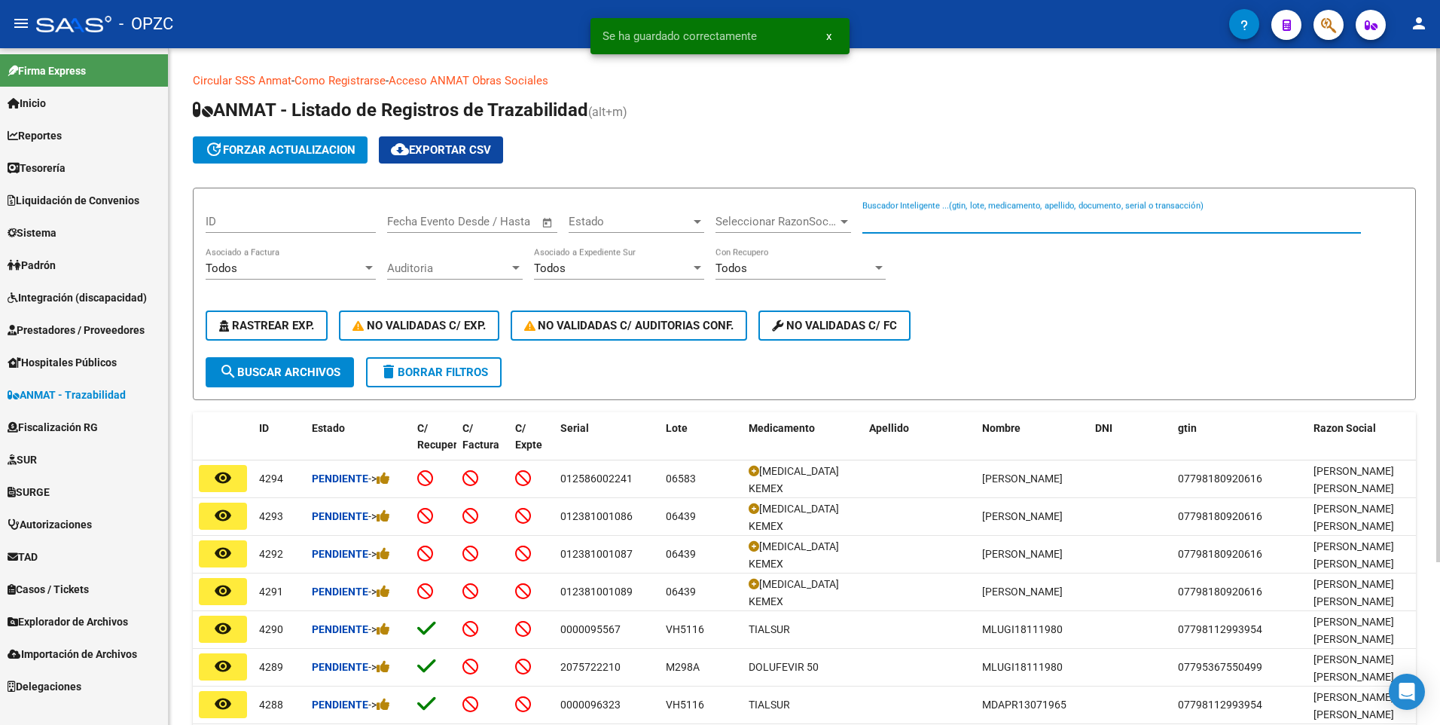
click at [939, 224] on input "Buscador Inteligente ...(gtin, lote, medicamento, apellido, documento, serial o…" at bounding box center [1112, 222] width 499 height 14
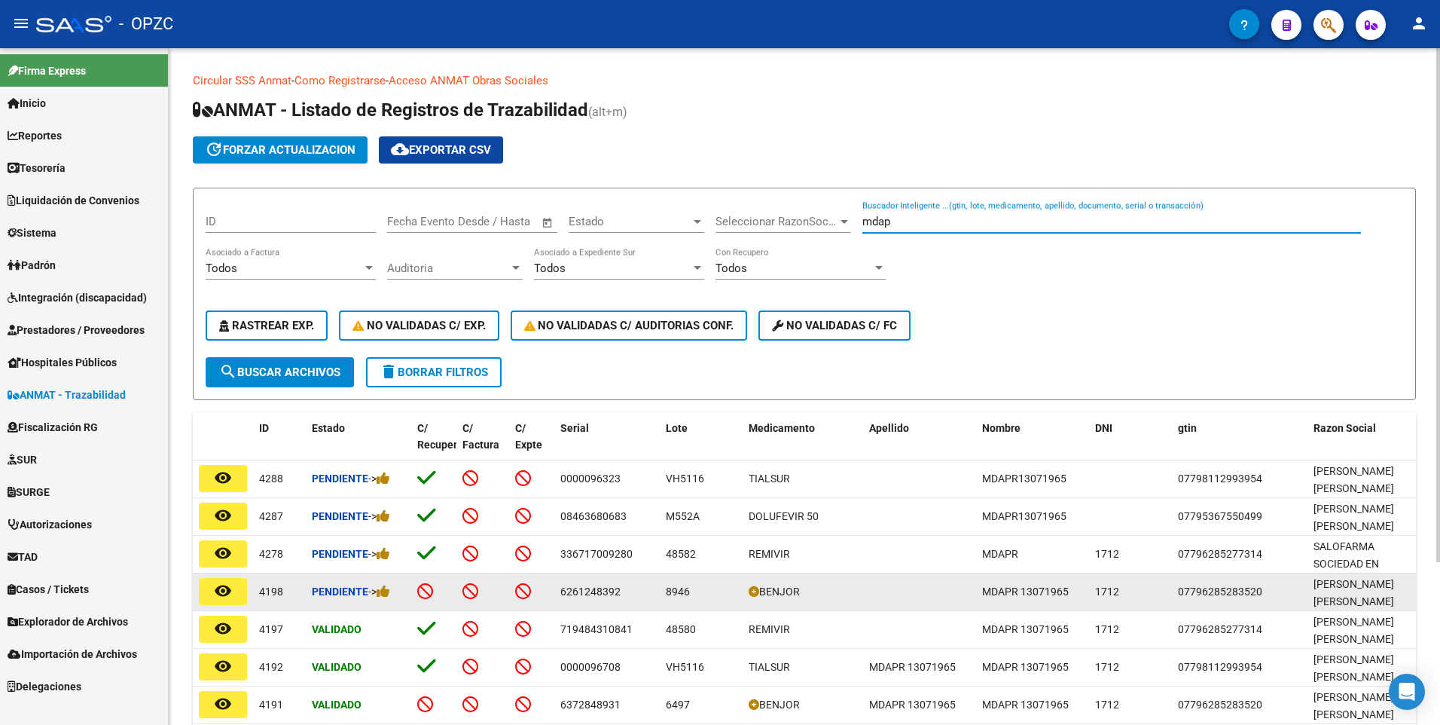
type input "mdap"
click at [211, 581] on button "remove_red_eye" at bounding box center [223, 591] width 48 height 27
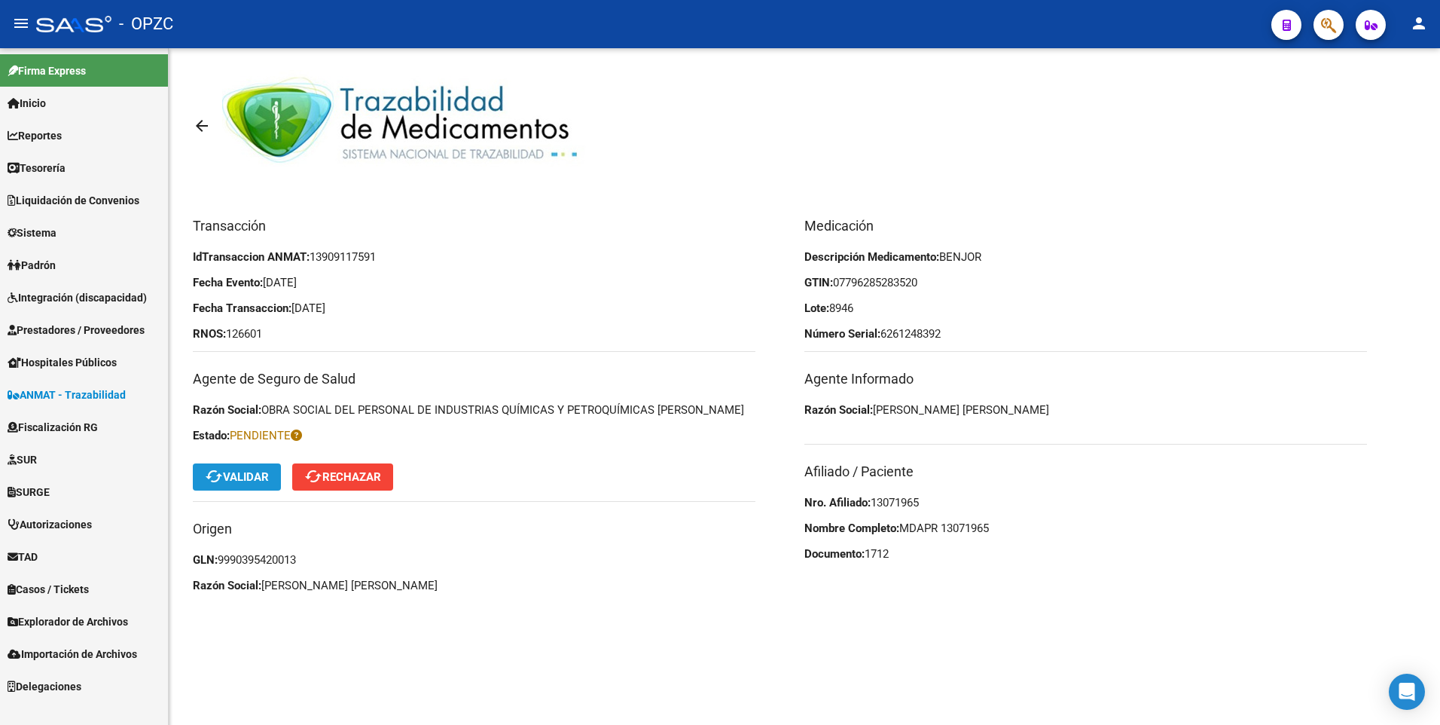
click at [233, 478] on span "cached Validar" at bounding box center [237, 477] width 64 height 14
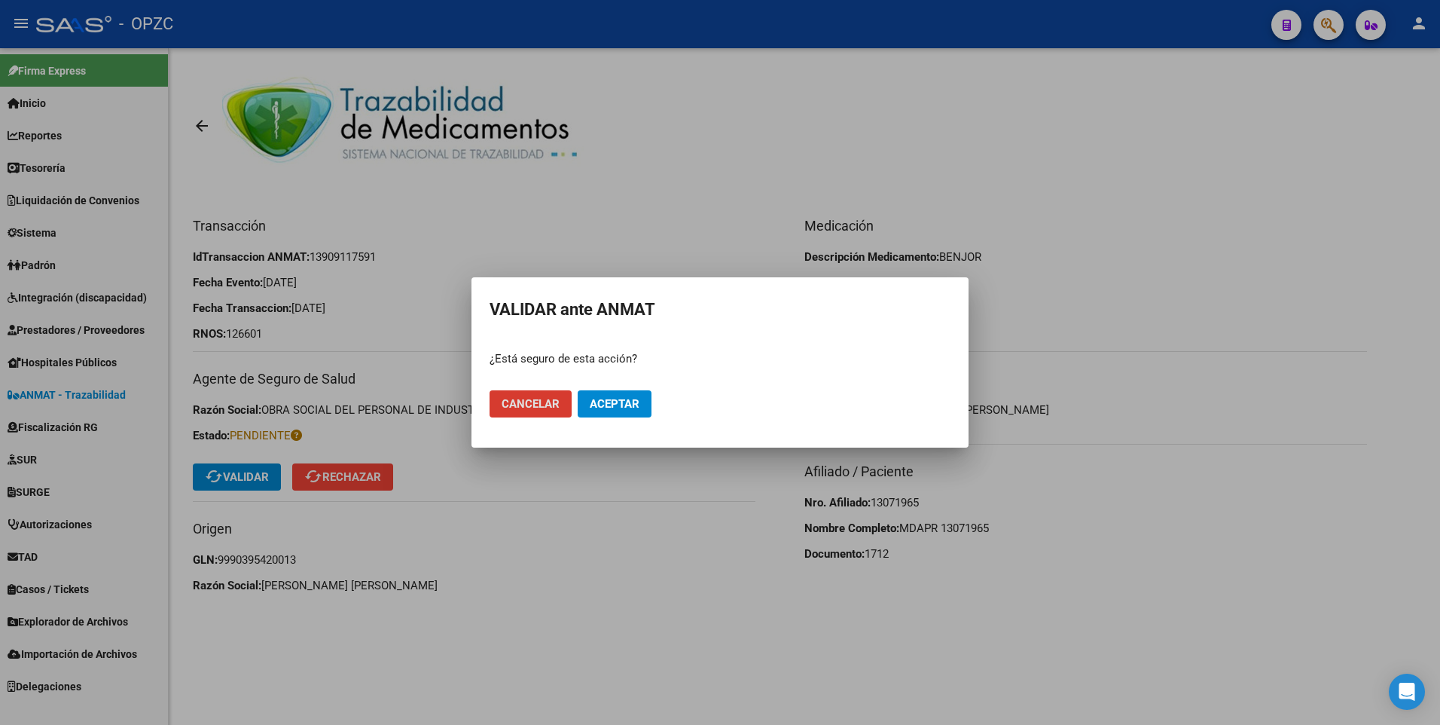
click at [629, 404] on span "Aceptar" at bounding box center [615, 404] width 50 height 14
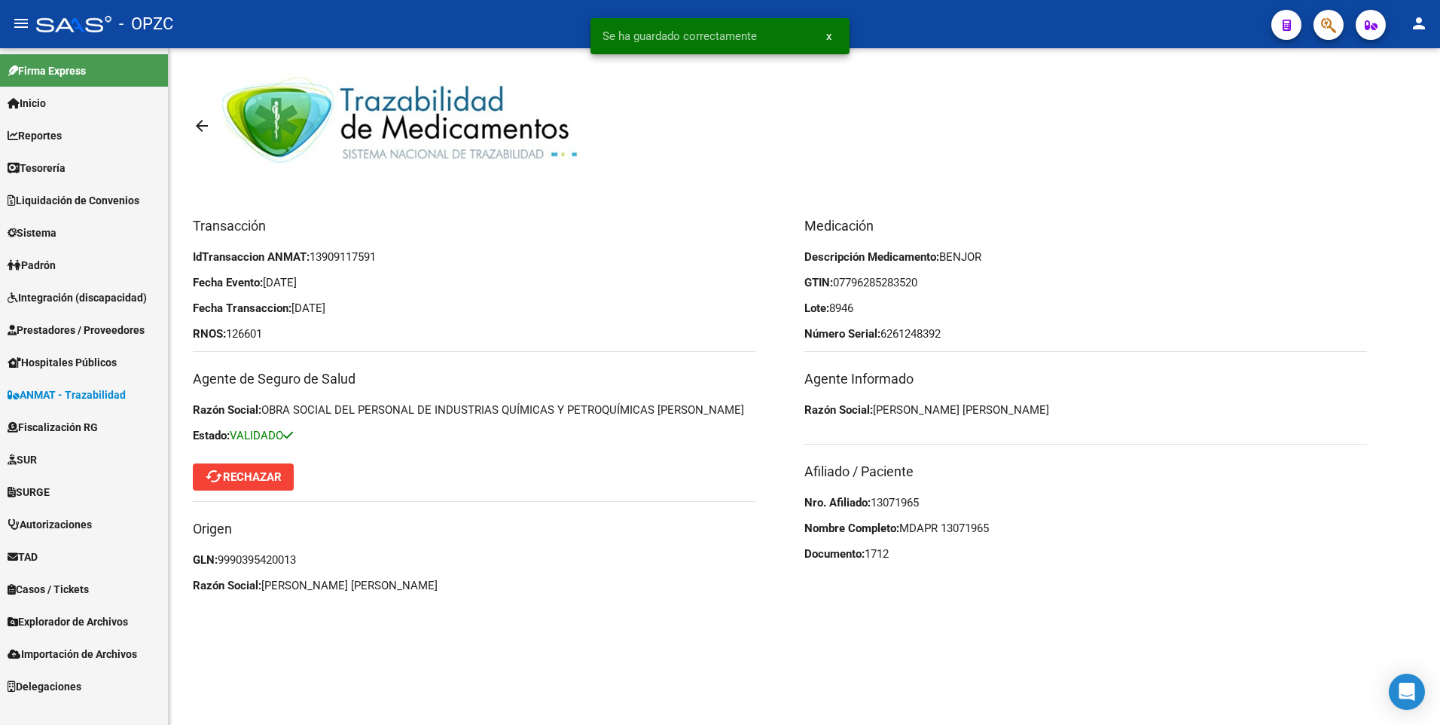
click at [195, 129] on mat-icon "arrow_back" at bounding box center [202, 126] width 18 height 18
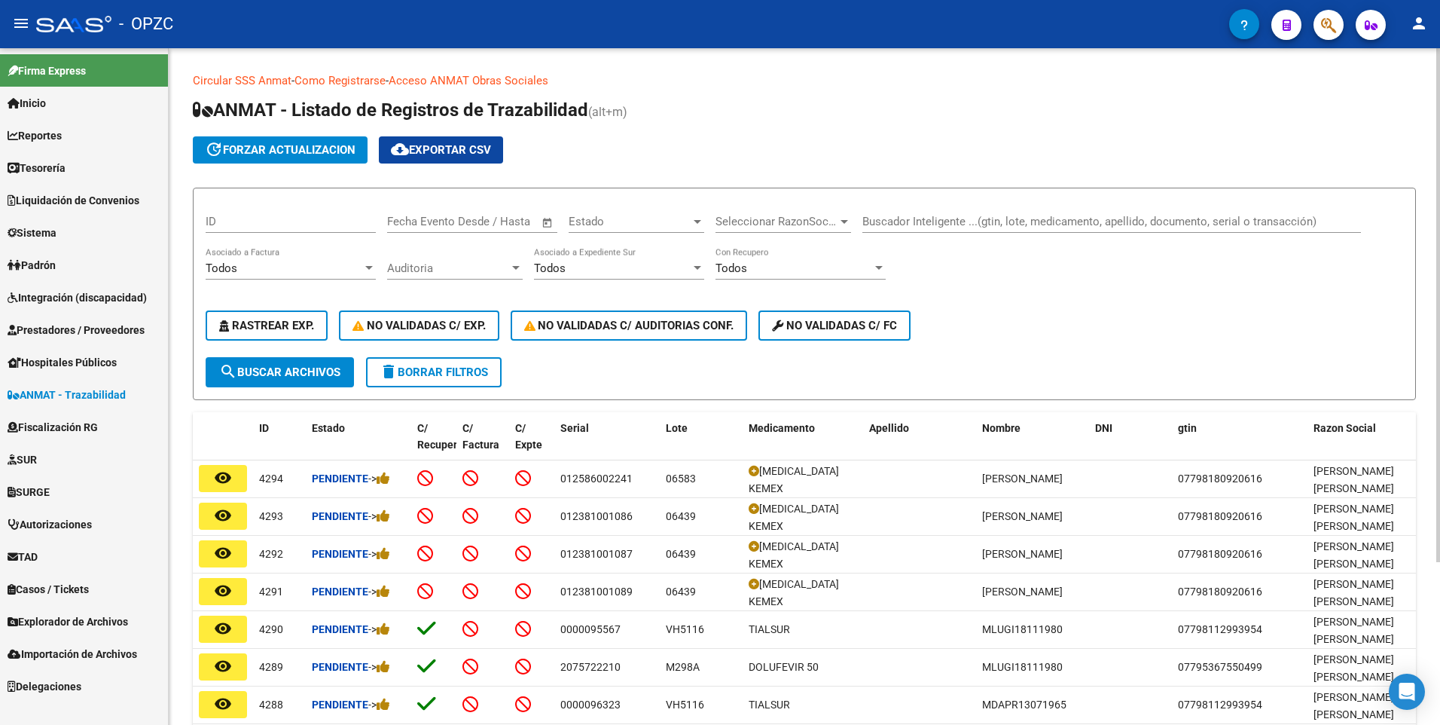
click at [894, 224] on input "Buscador Inteligente ...(gtin, lote, medicamento, apellido, documento, serial o…" at bounding box center [1112, 222] width 499 height 14
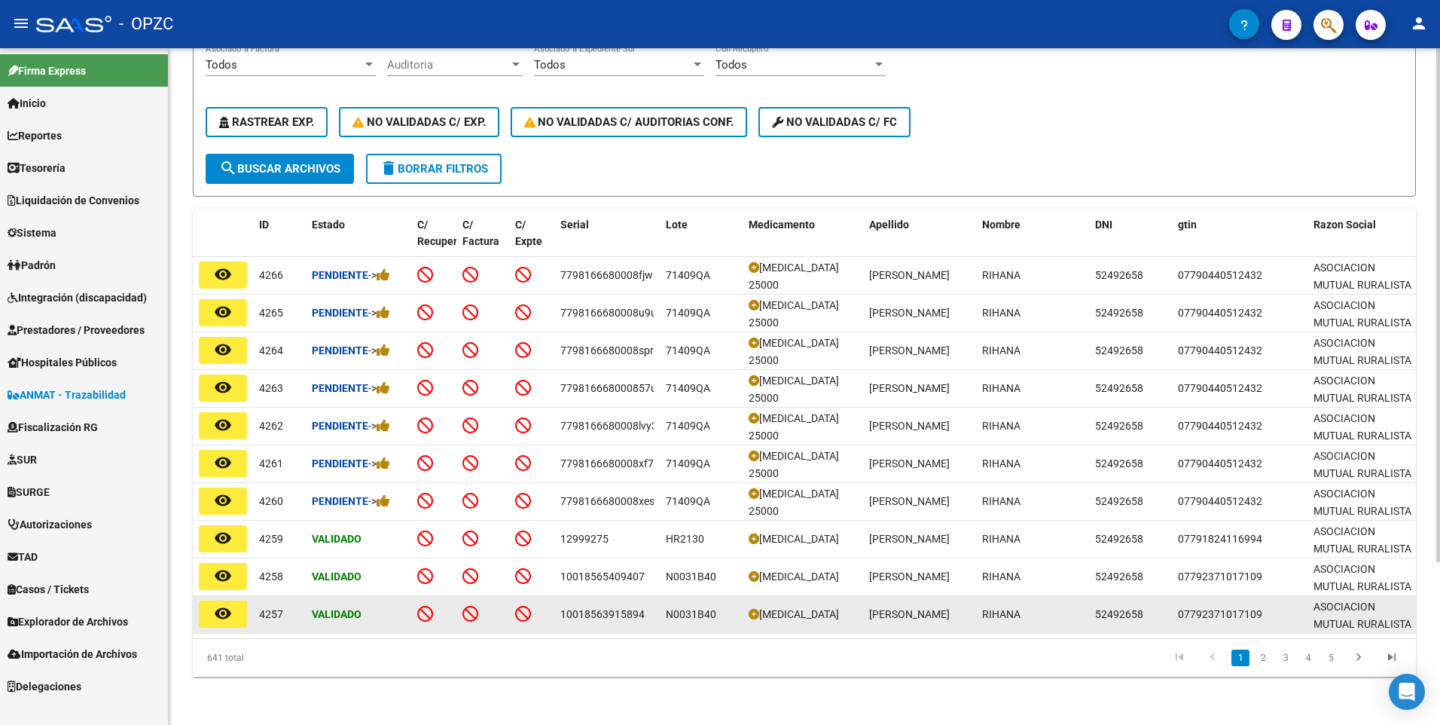
scroll to position [215, 0]
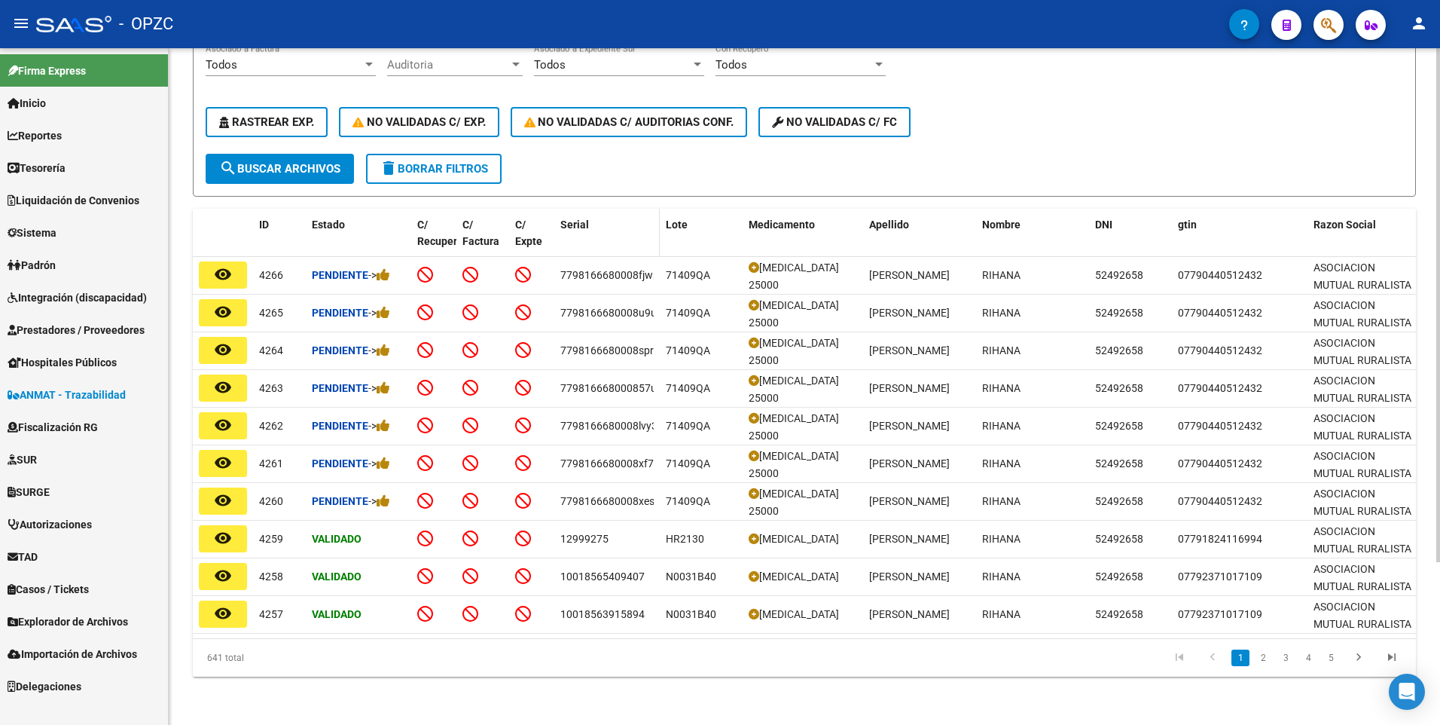
type input "[PERSON_NAME]"
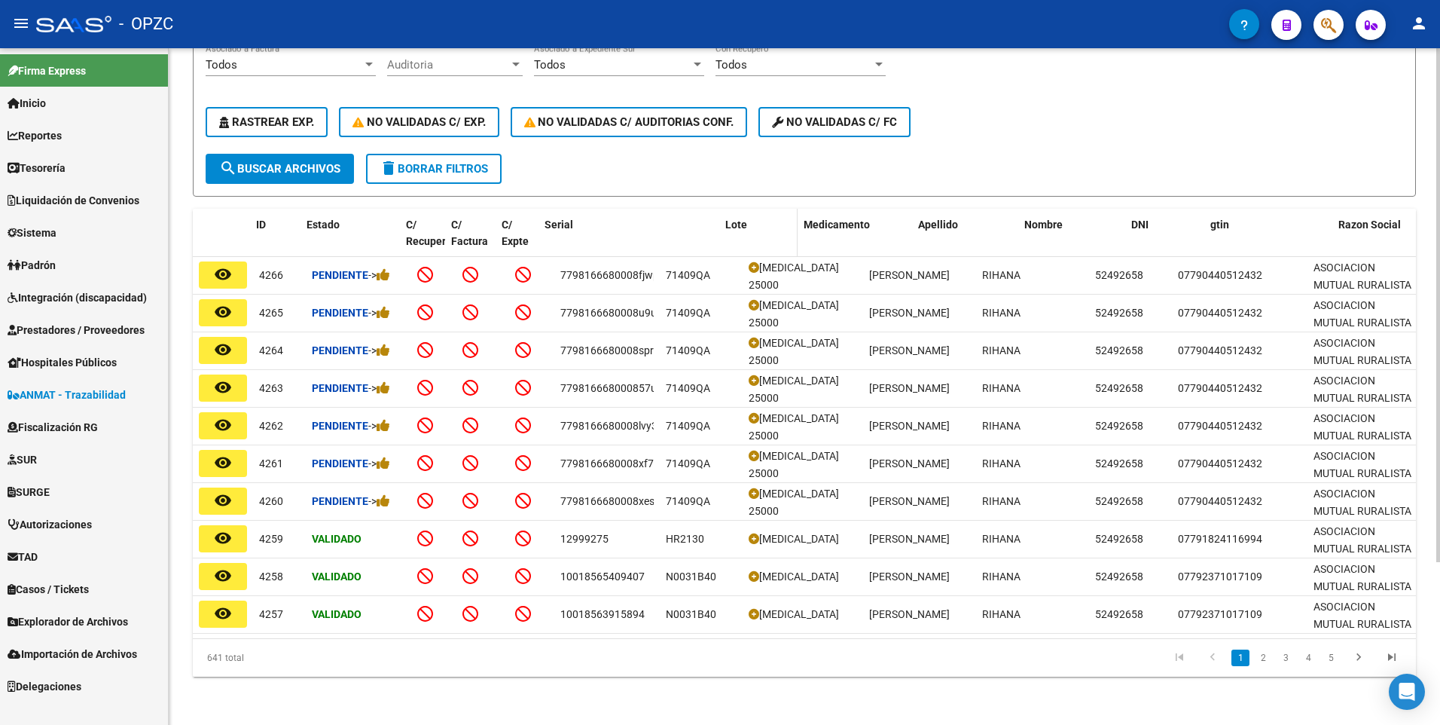
drag, startPoint x: 660, startPoint y: 228, endPoint x: 741, endPoint y: 226, distance: 81.4
click at [741, 226] on div "ID Estado C/ [PERSON_NAME] C/ Factura C/ Expte Serial Lote Medicamento Apellido…" at bounding box center [984, 242] width 1582 height 66
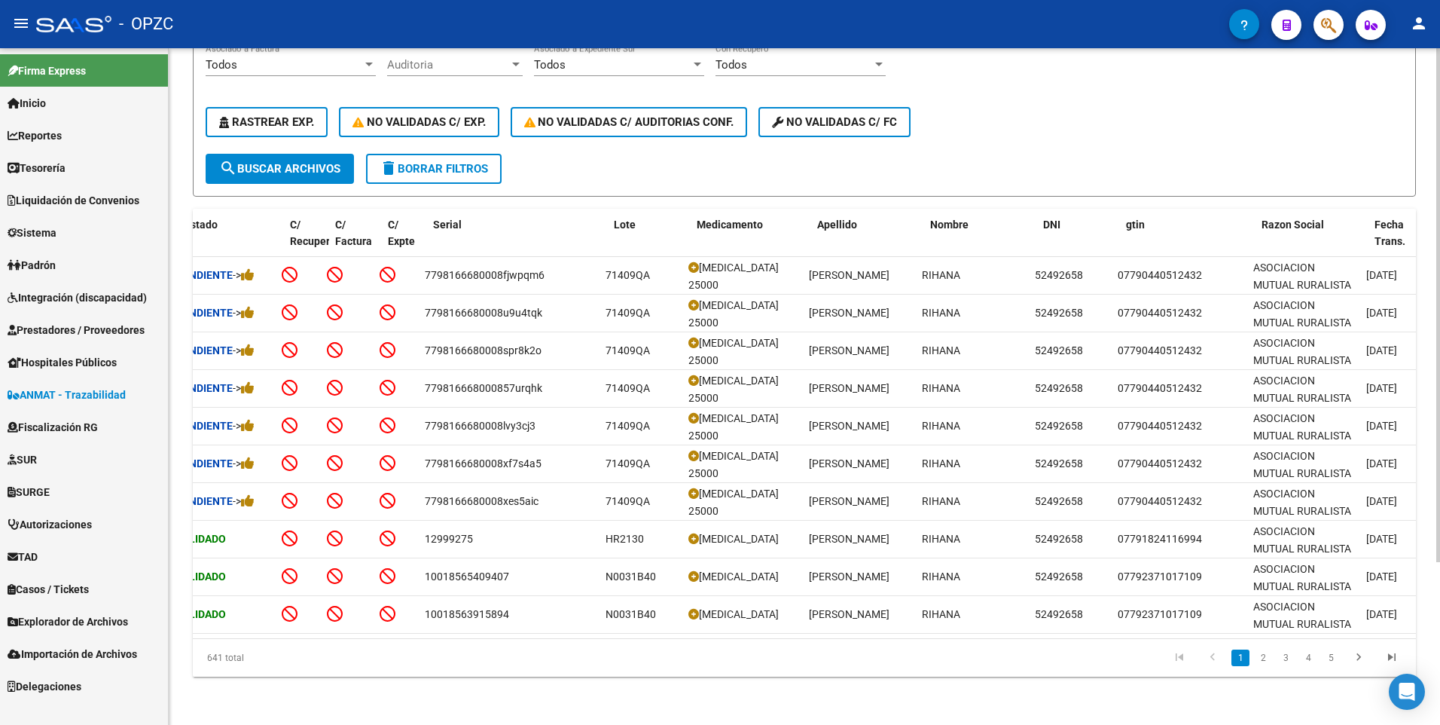
scroll to position [0, 0]
